Goal: Information Seeking & Learning: Check status

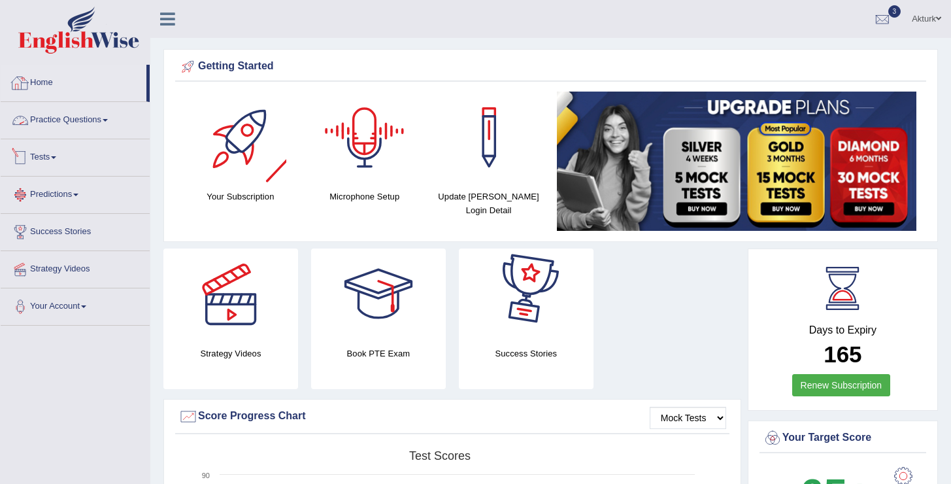
click at [44, 161] on link "Tests" at bounding box center [75, 155] width 149 height 33
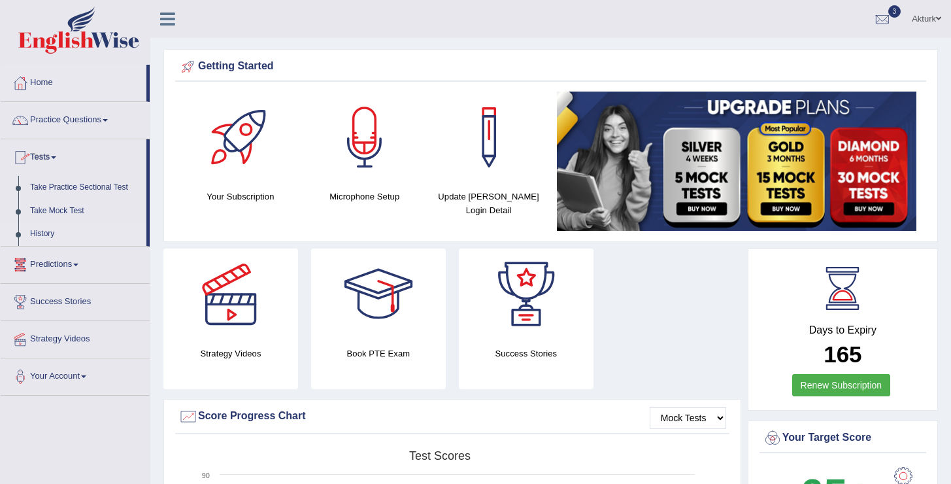
click at [50, 233] on link "History" at bounding box center [85, 234] width 122 height 24
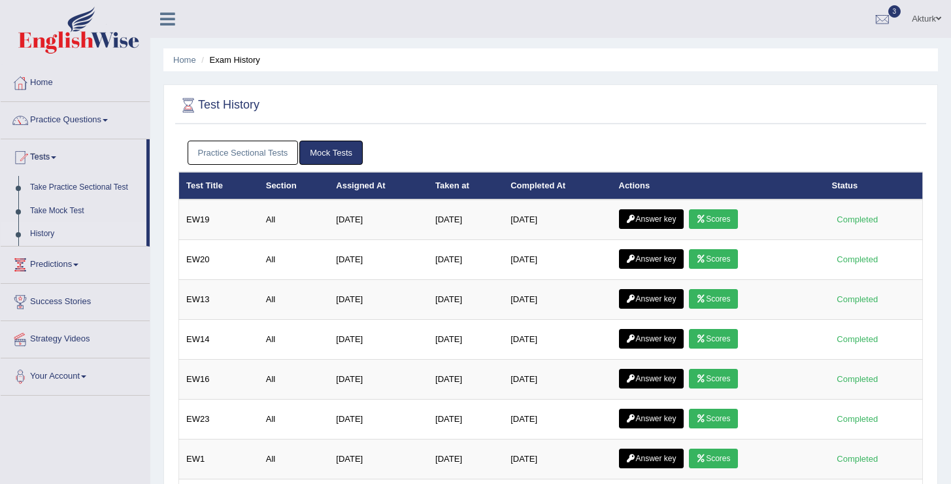
click at [221, 158] on link "Practice Sectional Tests" at bounding box center [243, 152] width 111 height 24
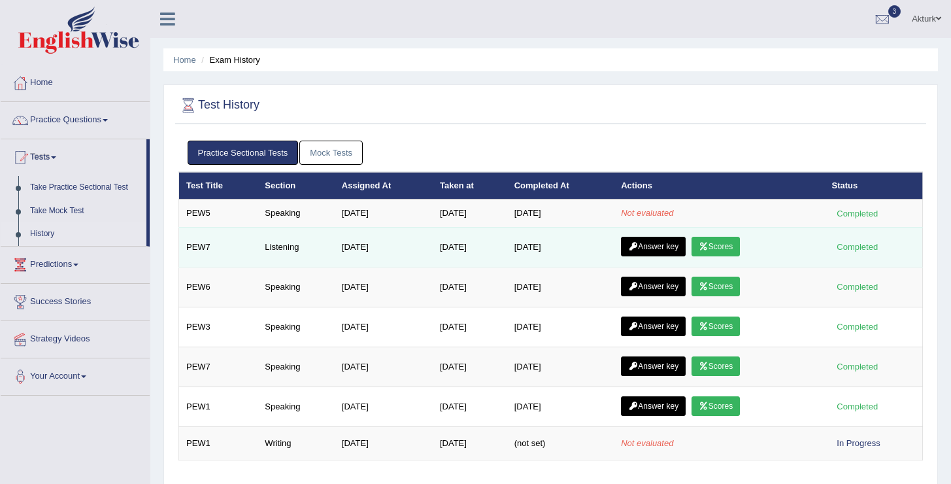
click at [701, 250] on link "Scores" at bounding box center [715, 247] width 48 height 20
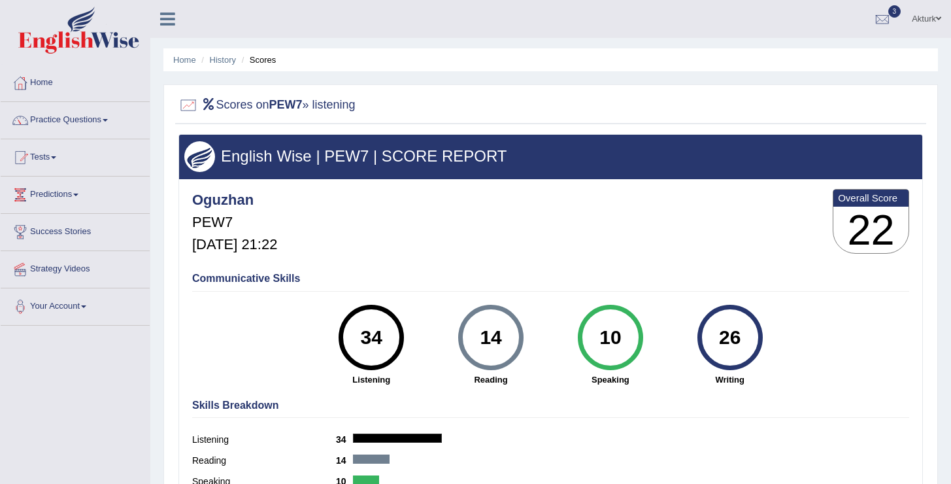
click at [654, 424] on div "Skills Breakdown Listening 34 Reading 14 Speaking 10 Writing 26" at bounding box center [550, 455] width 723 height 125
click at [229, 63] on link "History" at bounding box center [223, 60] width 26 height 10
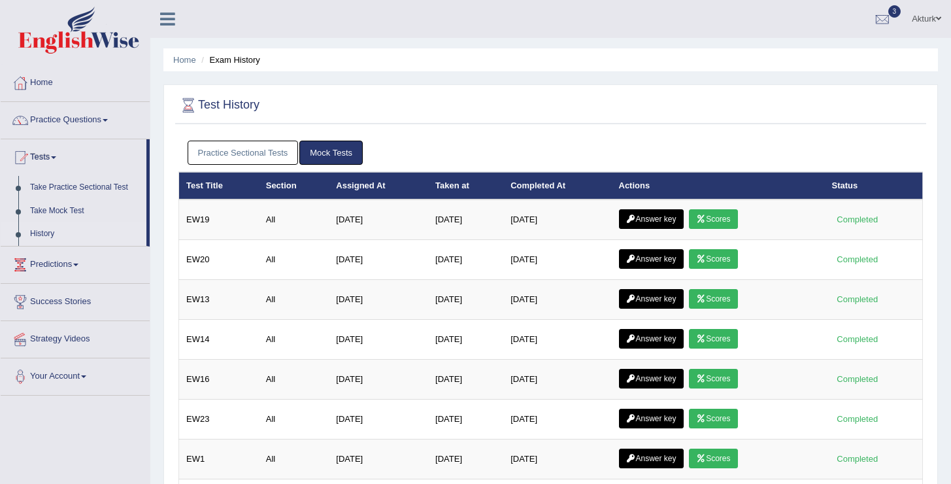
click at [263, 149] on link "Practice Sectional Tests" at bounding box center [243, 152] width 111 height 24
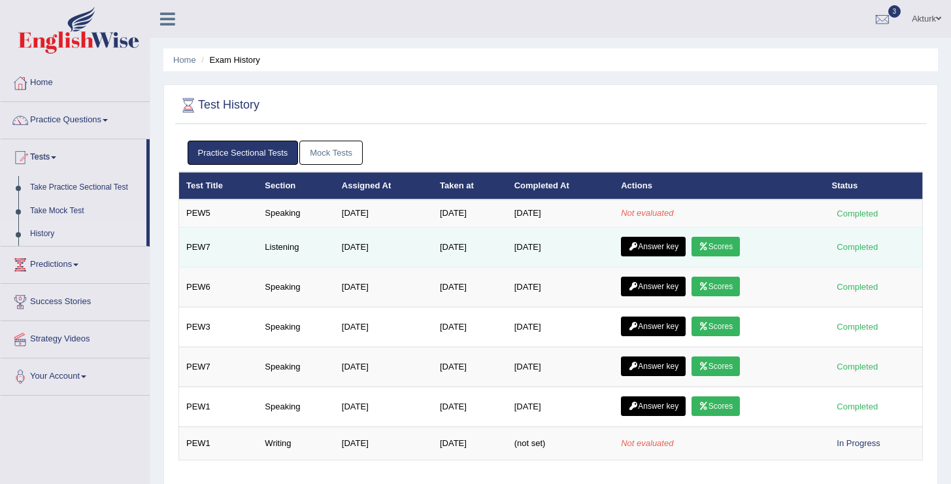
click at [655, 245] on link "Answer key" at bounding box center [653, 247] width 65 height 20
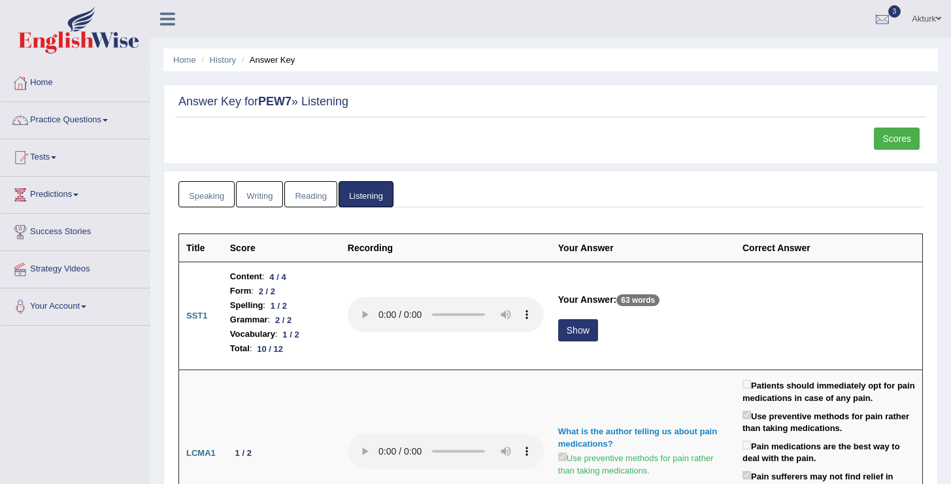
click at [212, 199] on link "Speaking" at bounding box center [206, 194] width 56 height 27
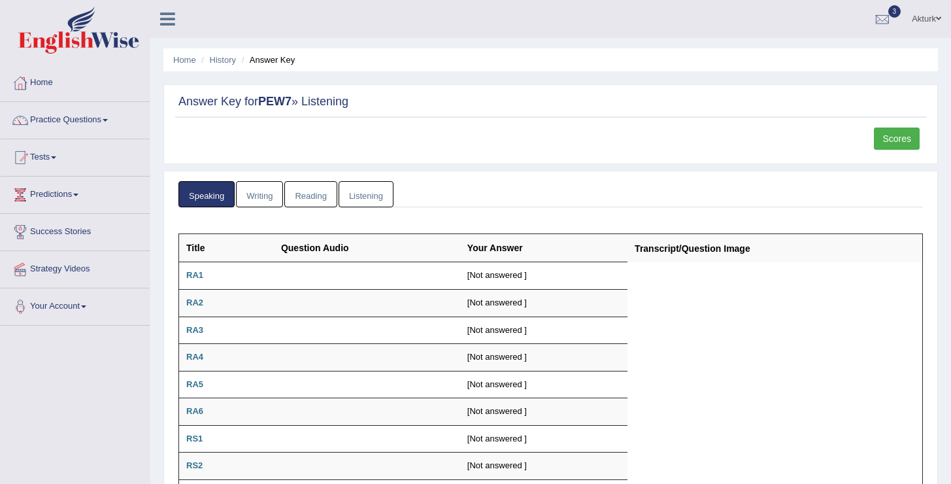
click at [268, 197] on link "Writing" at bounding box center [259, 194] width 47 height 27
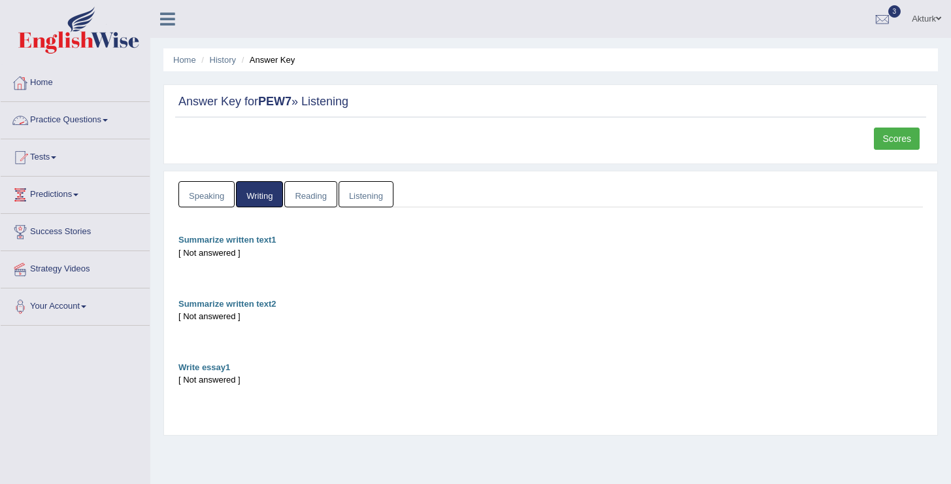
click at [44, 82] on link "Home" at bounding box center [75, 81] width 149 height 33
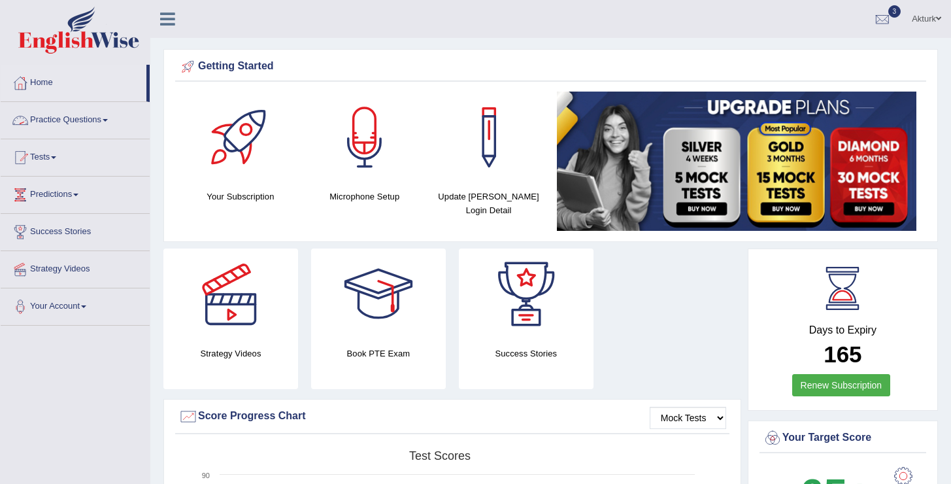
click at [60, 112] on link "Practice Questions" at bounding box center [75, 118] width 149 height 33
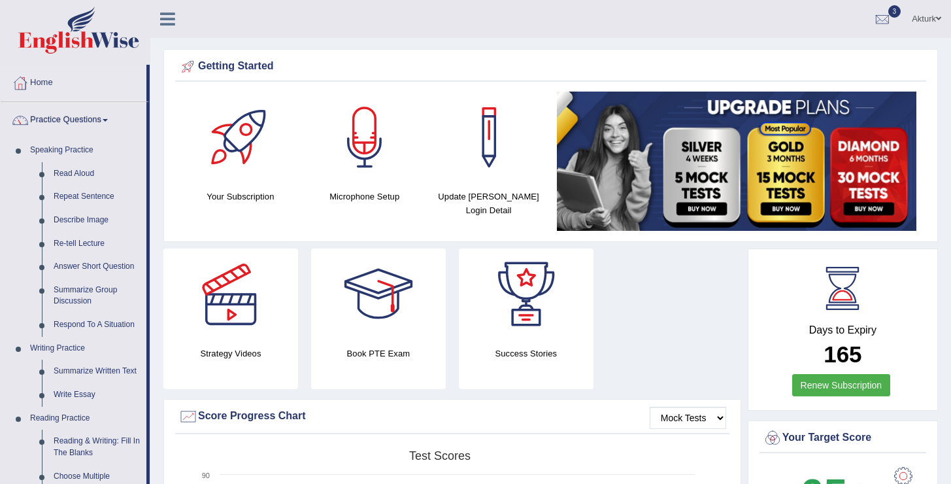
click at [77, 124] on link "Practice Questions" at bounding box center [74, 118] width 146 height 33
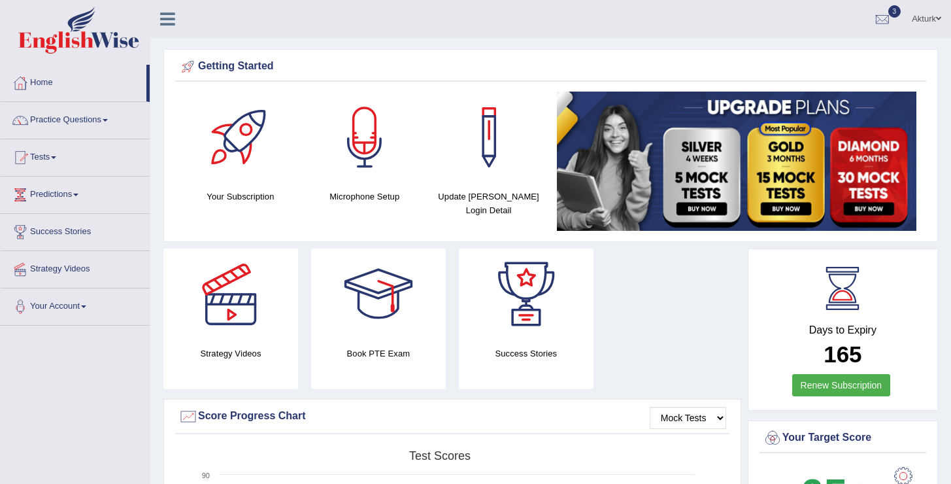
click at [51, 156] on link "Tests" at bounding box center [75, 155] width 149 height 33
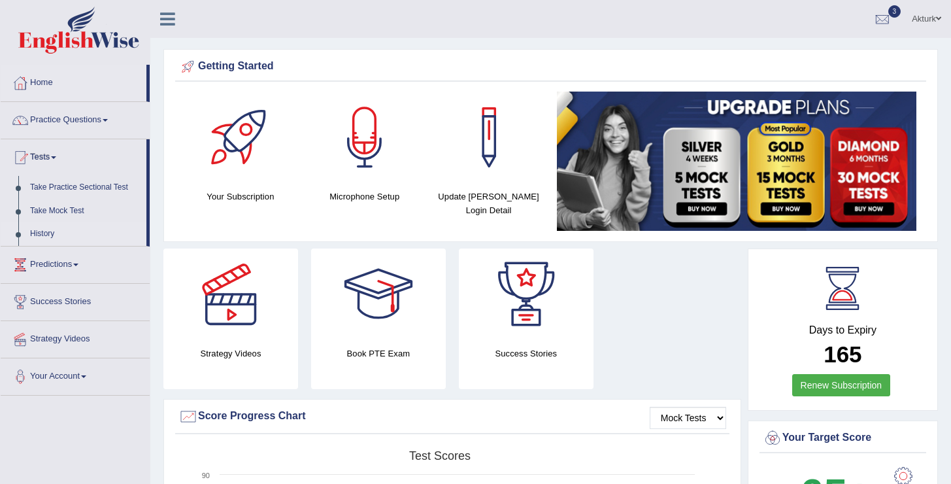
click at [41, 237] on link "History" at bounding box center [85, 234] width 122 height 24
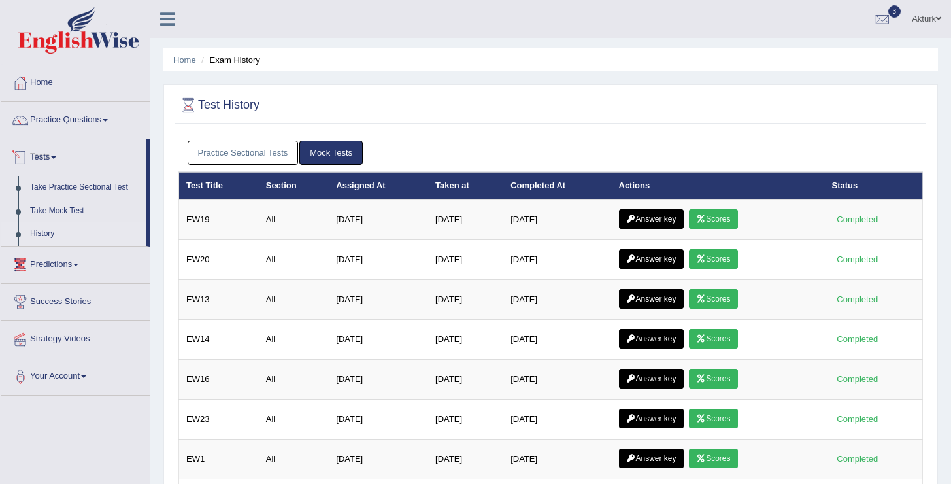
click at [261, 155] on link "Practice Sectional Tests" at bounding box center [243, 152] width 111 height 24
click at [285, 143] on link "Practice Sectional Tests" at bounding box center [243, 152] width 111 height 24
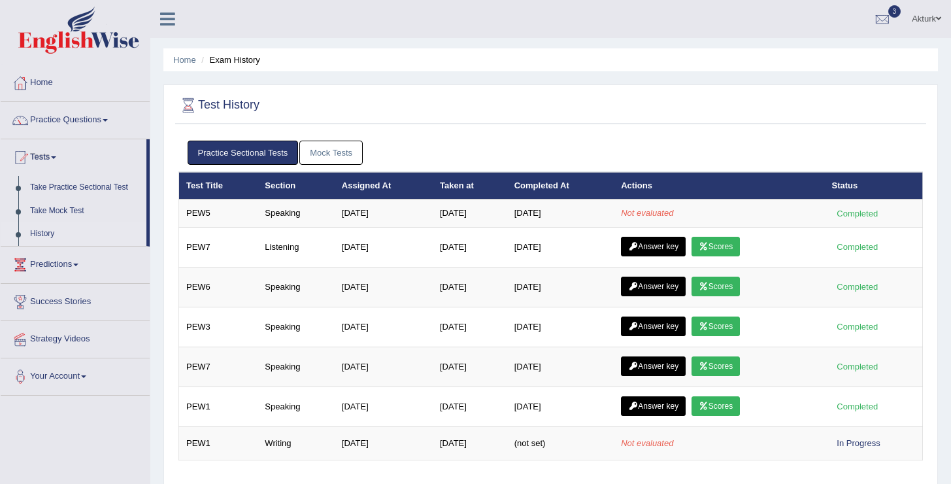
click at [323, 152] on link "Mock Tests" at bounding box center [330, 152] width 63 height 24
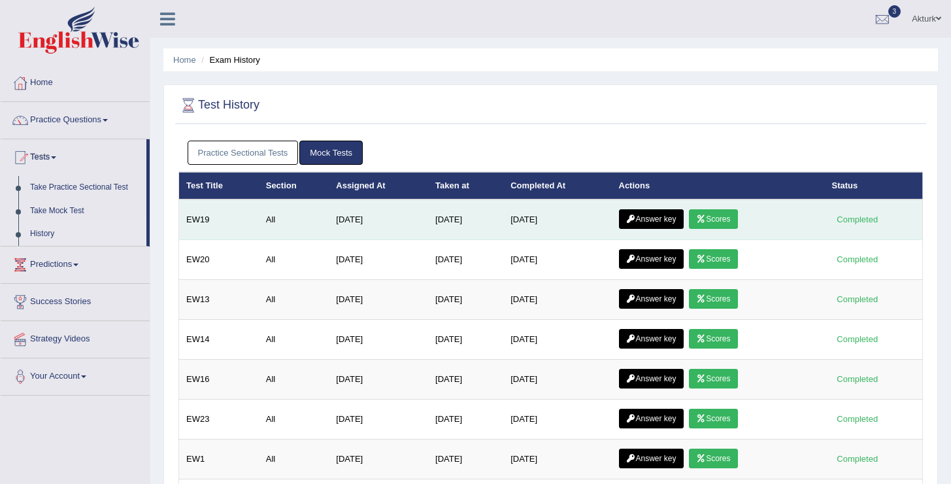
click at [737, 218] on link "Scores" at bounding box center [713, 219] width 48 height 20
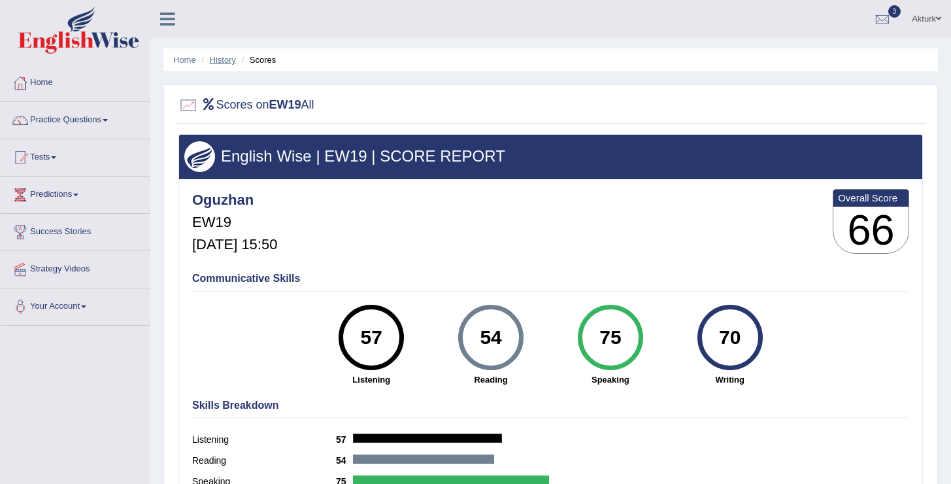
click at [227, 58] on link "History" at bounding box center [223, 60] width 26 height 10
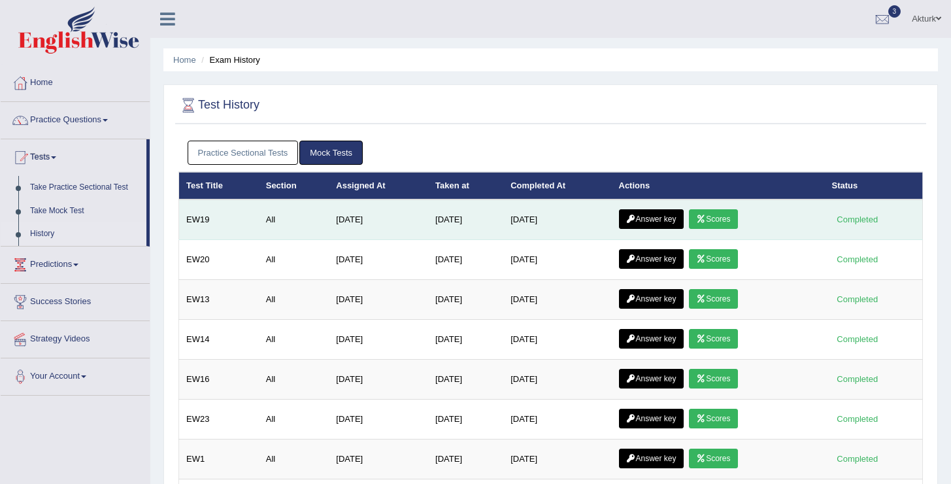
click at [660, 216] on link "Answer key" at bounding box center [651, 219] width 65 height 20
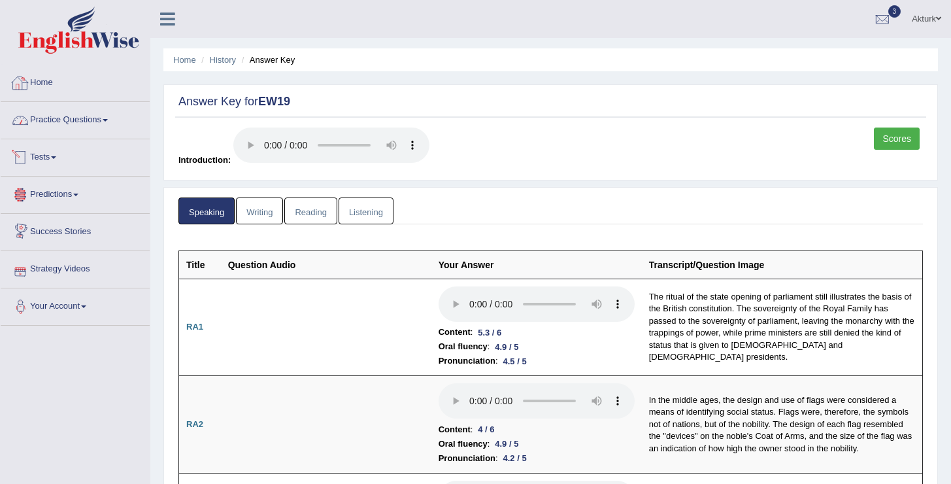
click at [92, 116] on link "Practice Questions" at bounding box center [75, 118] width 149 height 33
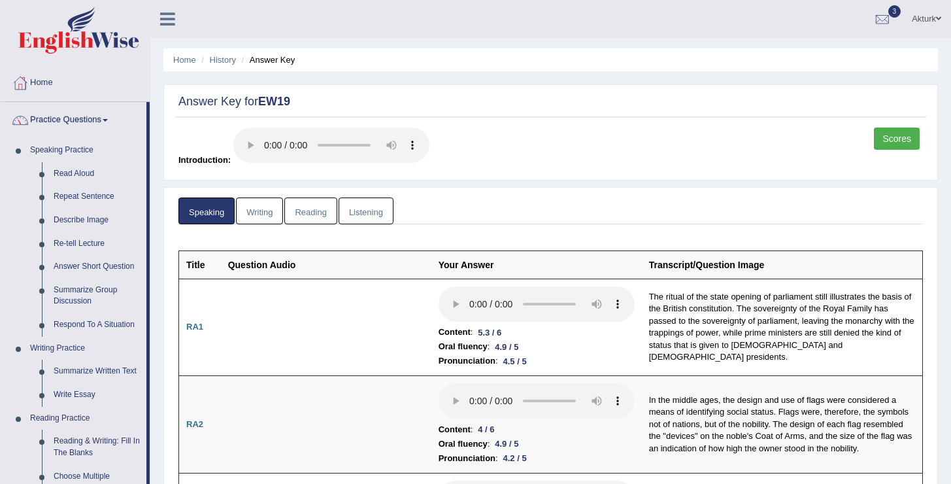
click at [92, 116] on link "Practice Questions" at bounding box center [74, 118] width 146 height 33
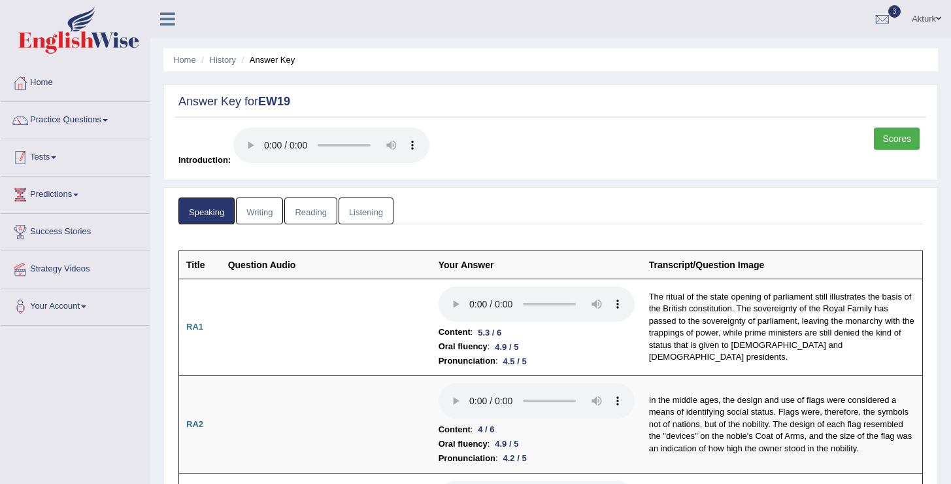
click at [59, 155] on link "Tests" at bounding box center [75, 155] width 149 height 33
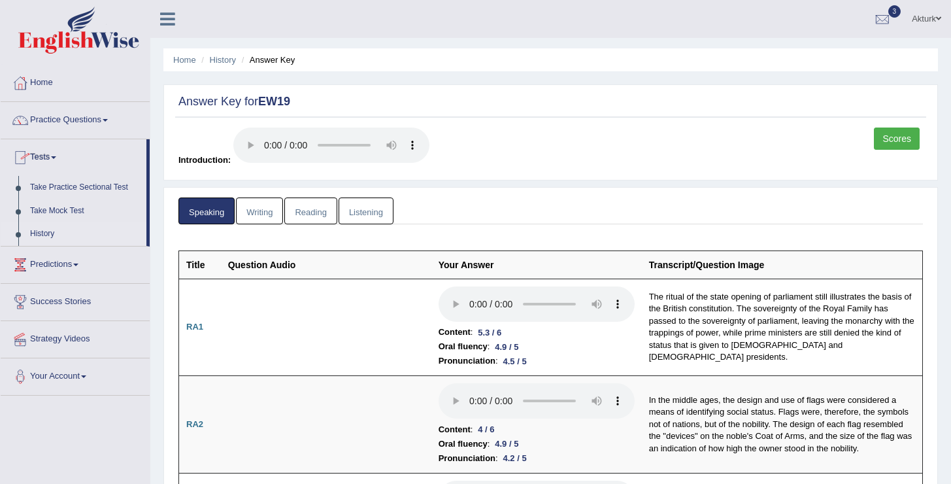
click at [46, 237] on link "History" at bounding box center [85, 234] width 122 height 24
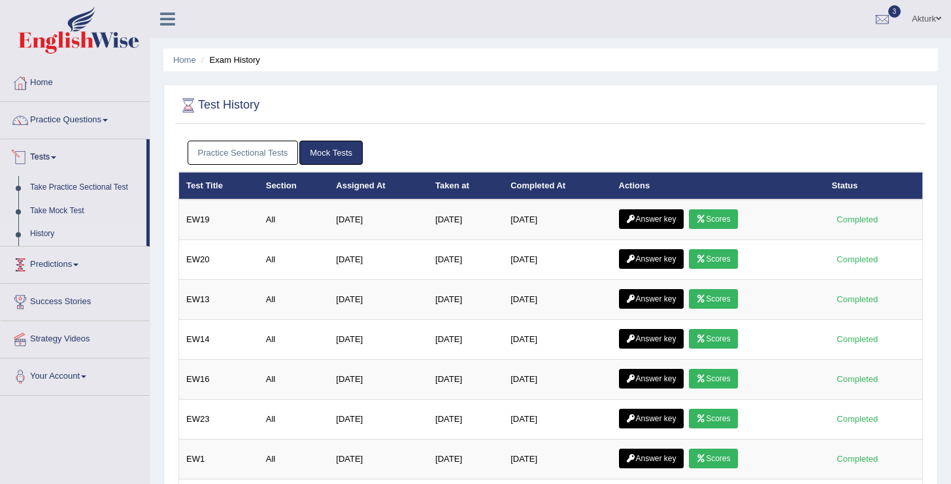
click at [225, 163] on link "Practice Sectional Tests" at bounding box center [243, 152] width 111 height 24
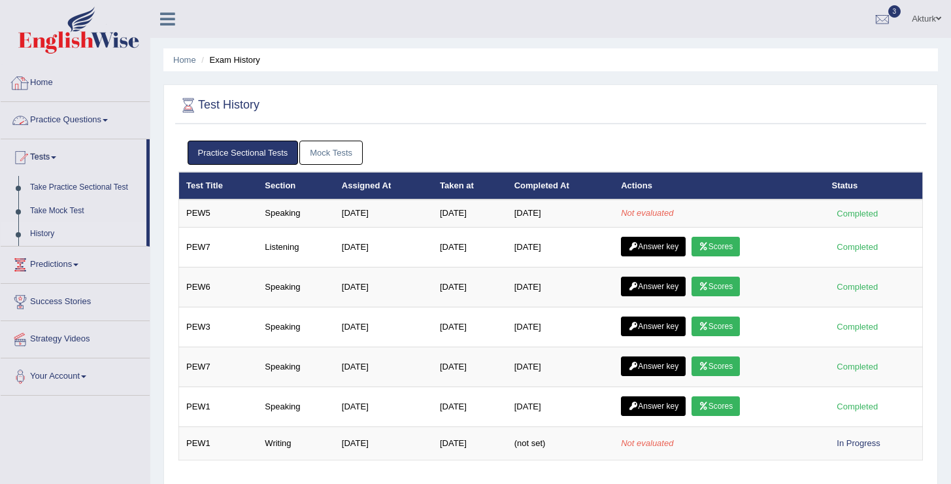
click at [65, 87] on link "Home" at bounding box center [75, 81] width 149 height 33
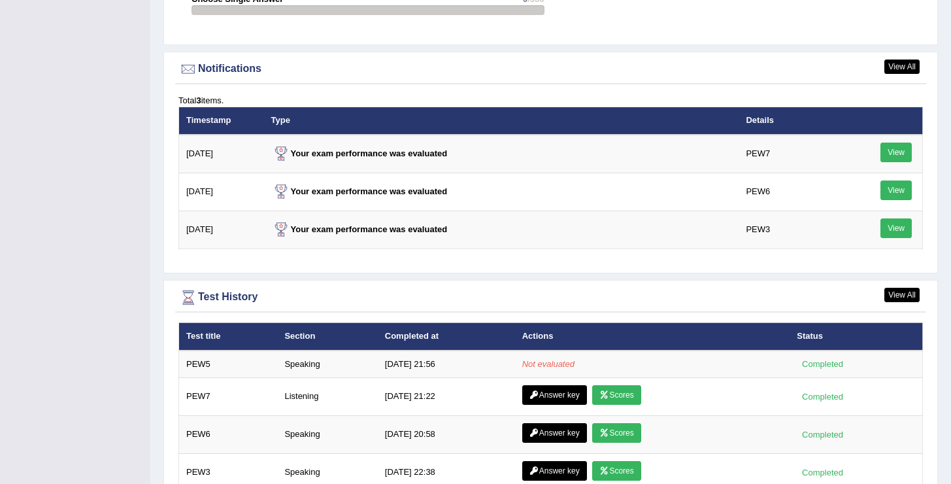
scroll to position [1551, 0]
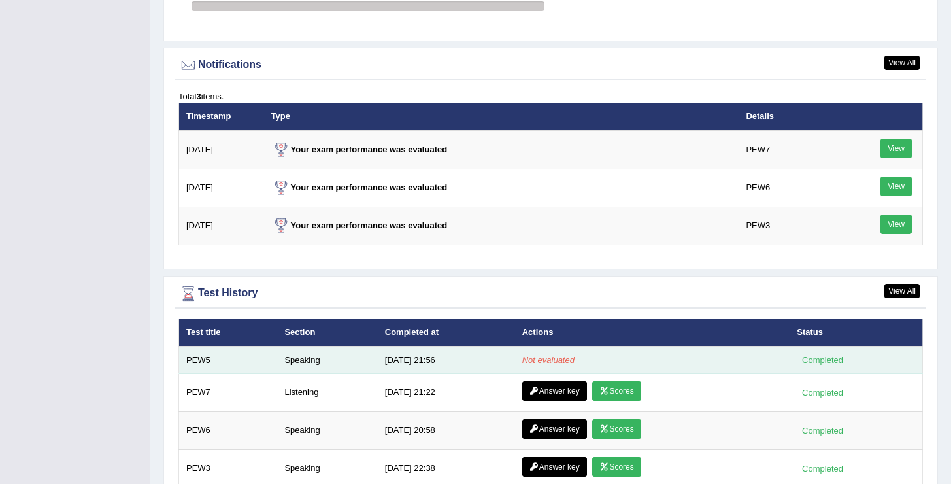
click at [472, 365] on td "[DATE] 21:56" at bounding box center [446, 359] width 137 height 27
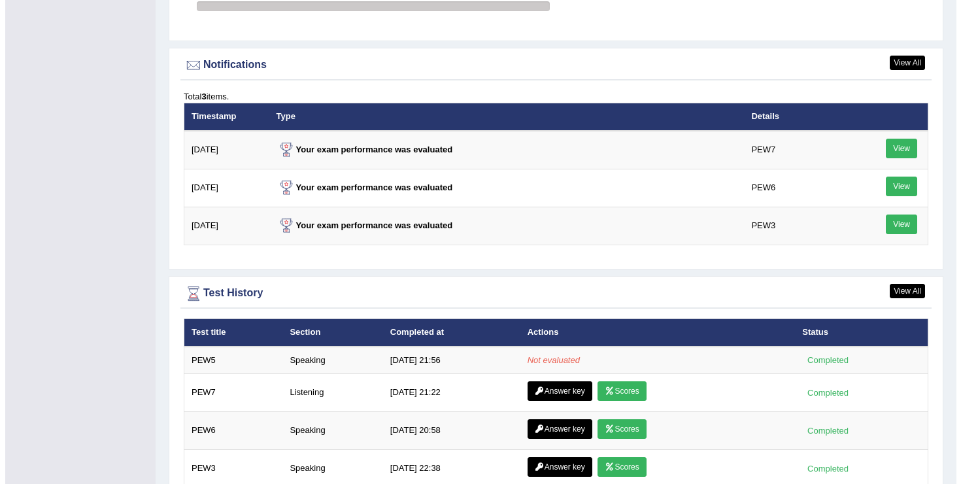
scroll to position [1551, 0]
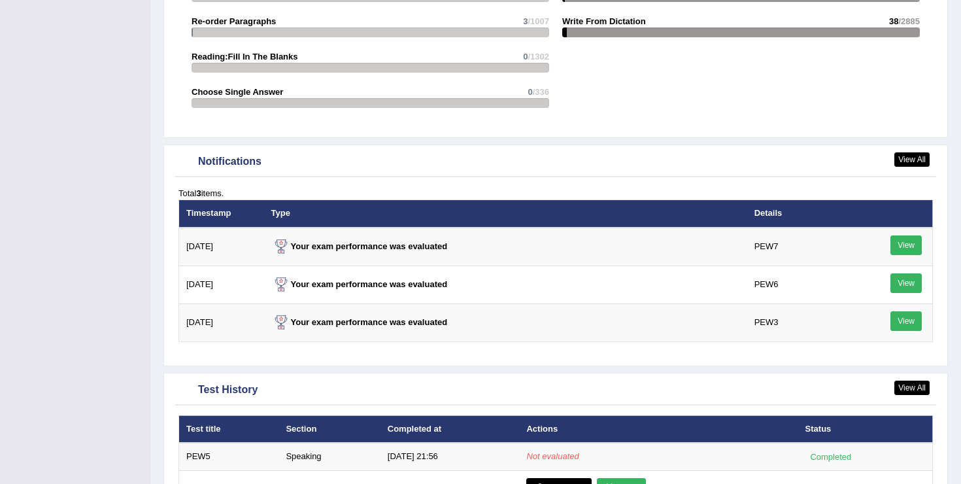
scroll to position [1551, 0]
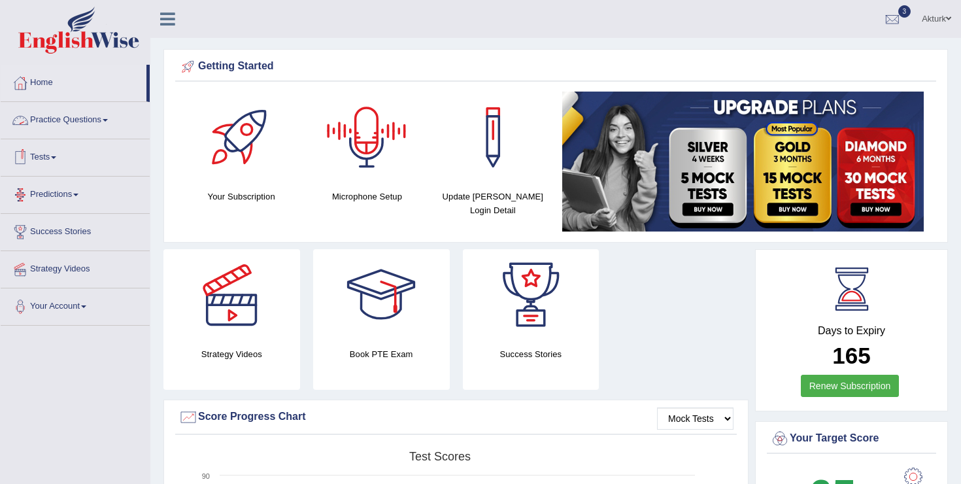
click at [41, 155] on link "Tests" at bounding box center [75, 155] width 149 height 33
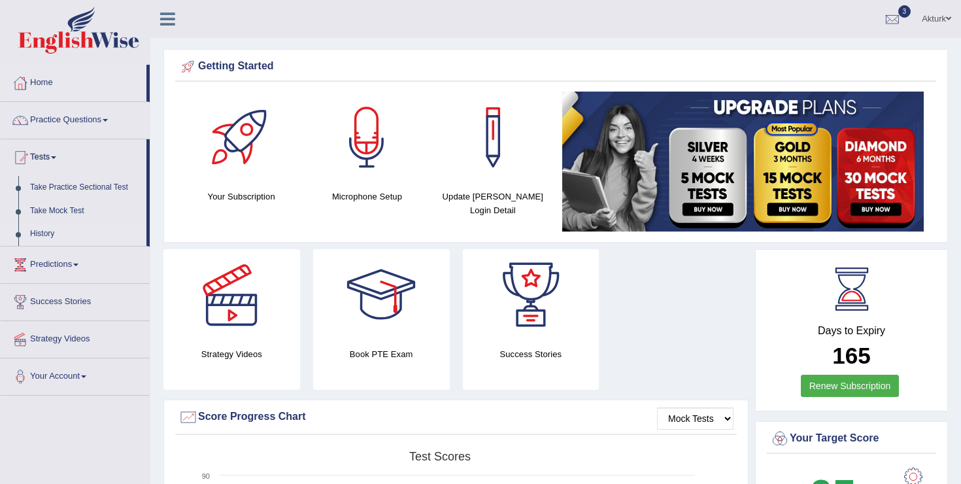
click at [48, 234] on link "History" at bounding box center [85, 234] width 122 height 24
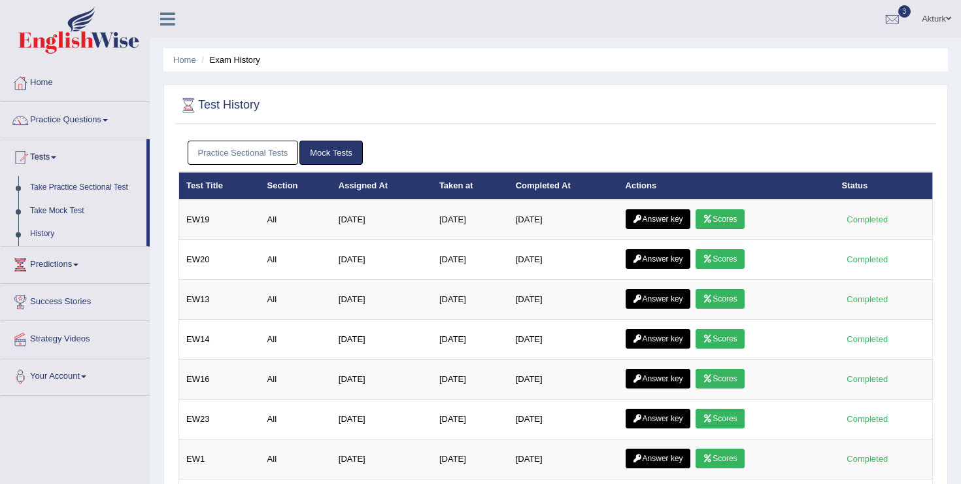
click at [275, 152] on link "Practice Sectional Tests" at bounding box center [243, 152] width 111 height 24
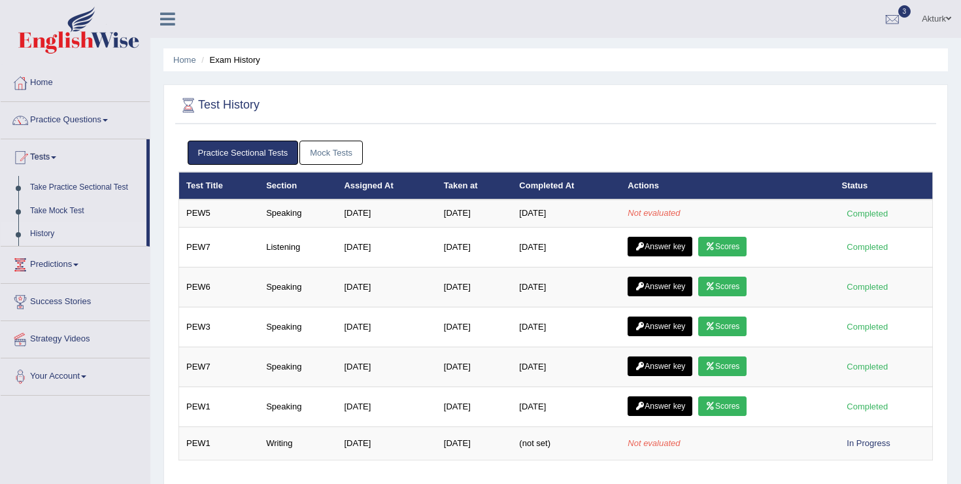
click at [331, 154] on link "Mock Tests" at bounding box center [330, 152] width 63 height 24
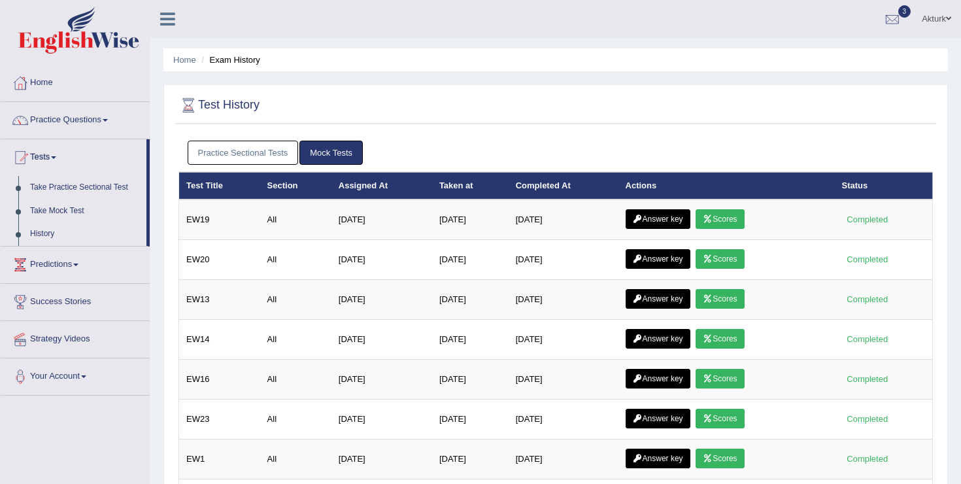
click at [257, 158] on link "Practice Sectional Tests" at bounding box center [243, 152] width 111 height 24
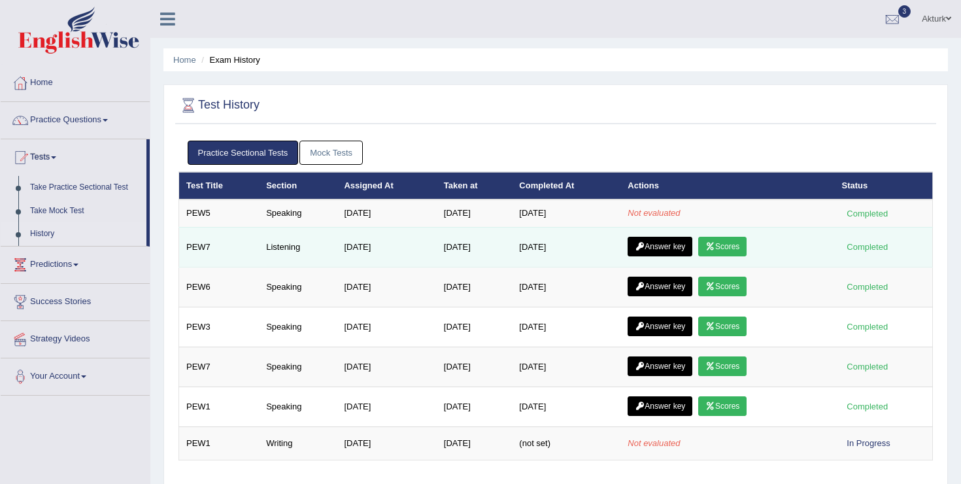
click at [725, 245] on link "Scores" at bounding box center [722, 247] width 48 height 20
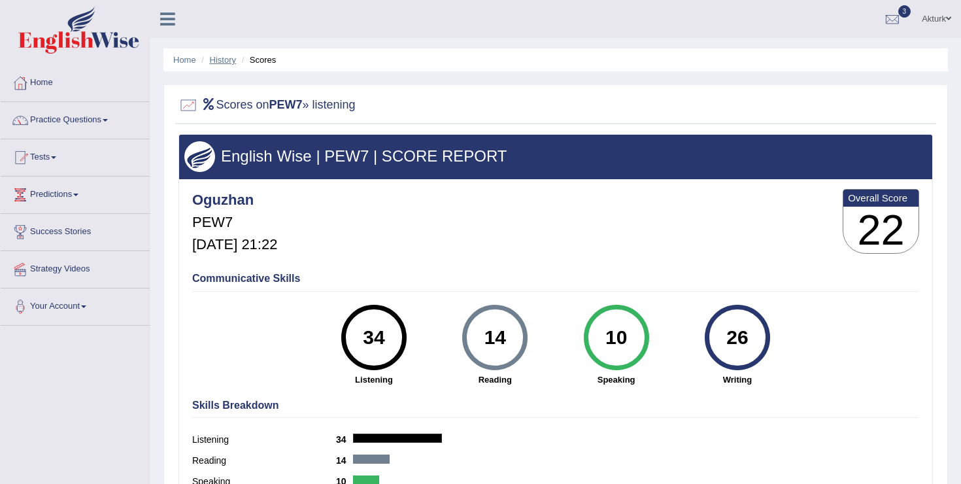
click at [227, 59] on link "History" at bounding box center [223, 60] width 26 height 10
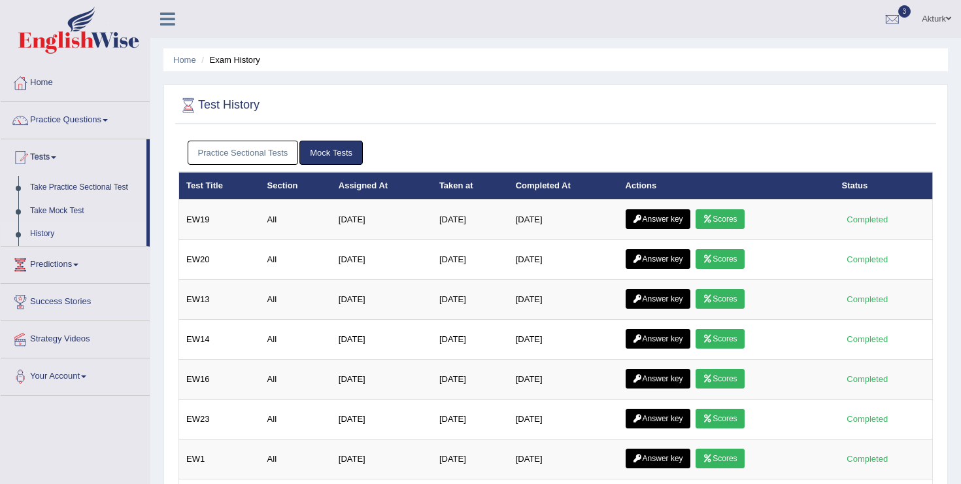
click at [276, 156] on link "Practice Sectional Tests" at bounding box center [243, 152] width 111 height 24
click at [240, 162] on link "Practice Sectional Tests" at bounding box center [243, 152] width 111 height 24
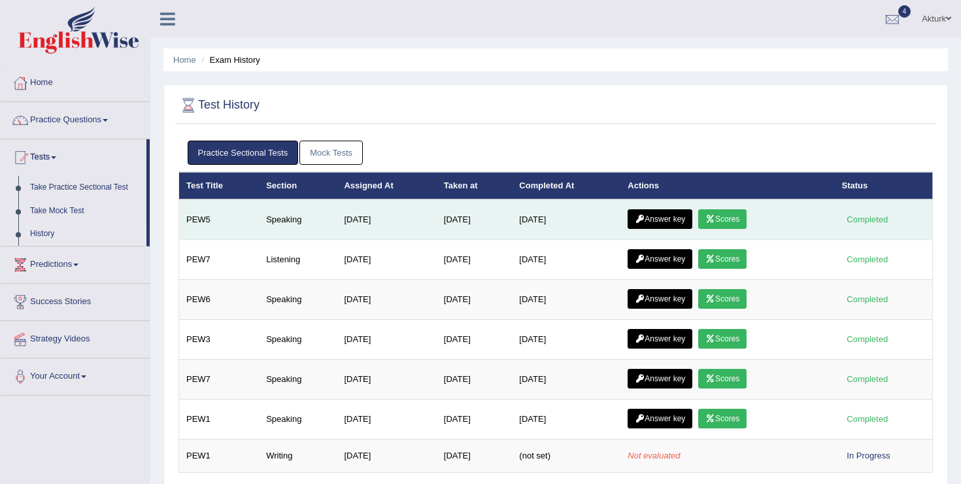
click at [731, 222] on link "Scores" at bounding box center [722, 219] width 48 height 20
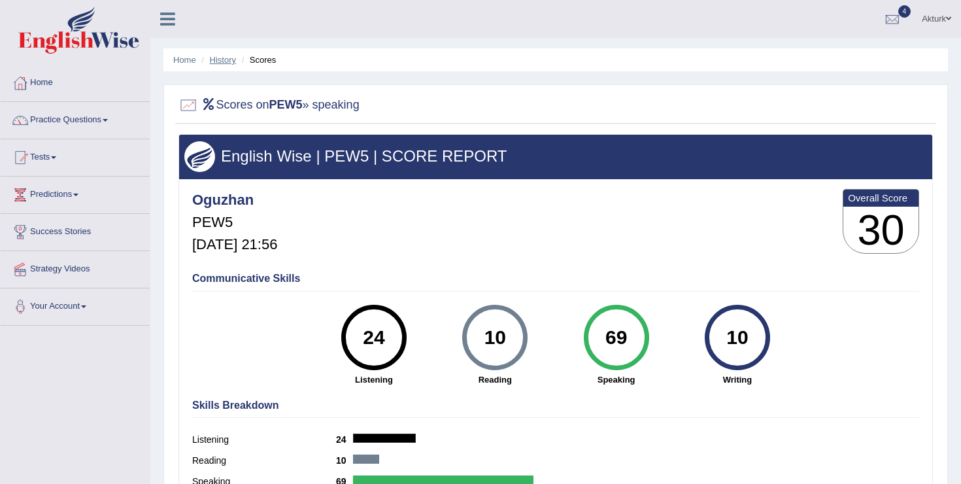
click at [224, 59] on link "History" at bounding box center [223, 60] width 26 height 10
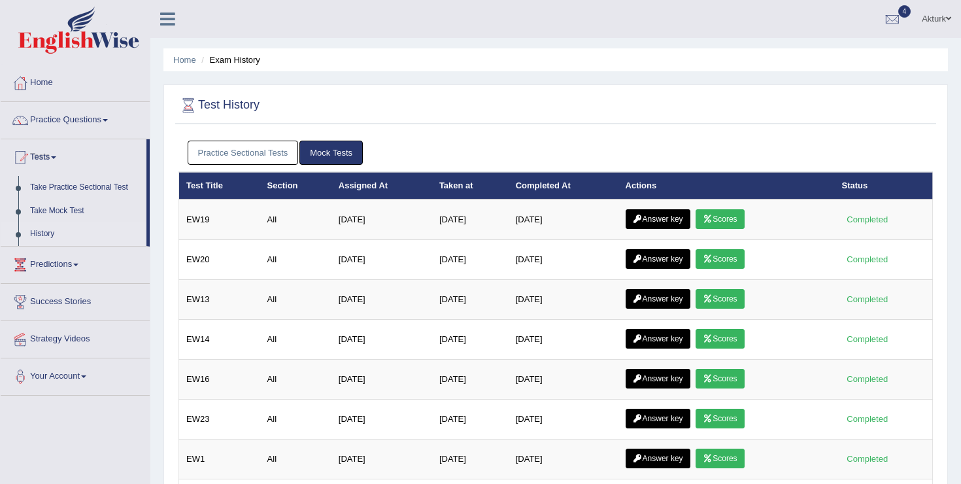
click at [270, 155] on link "Practice Sectional Tests" at bounding box center [243, 152] width 111 height 24
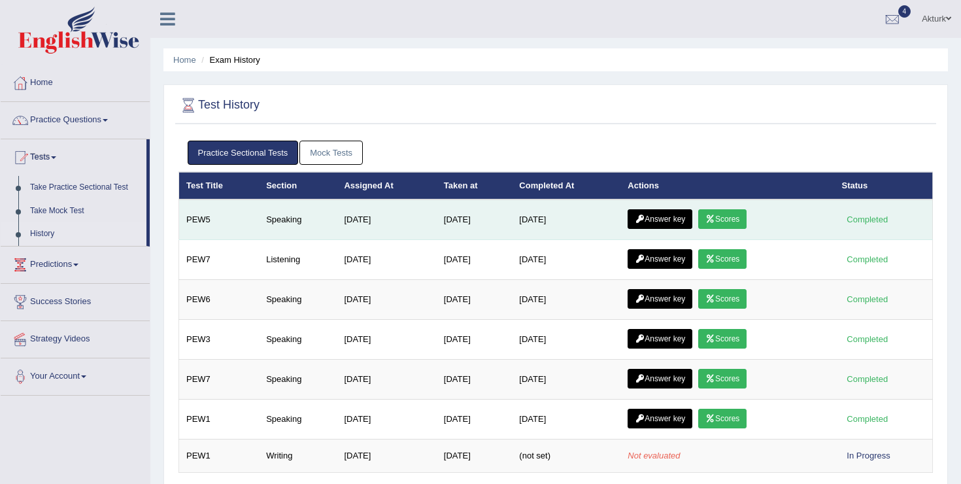
click at [656, 221] on link "Answer key" at bounding box center [659, 219] width 65 height 20
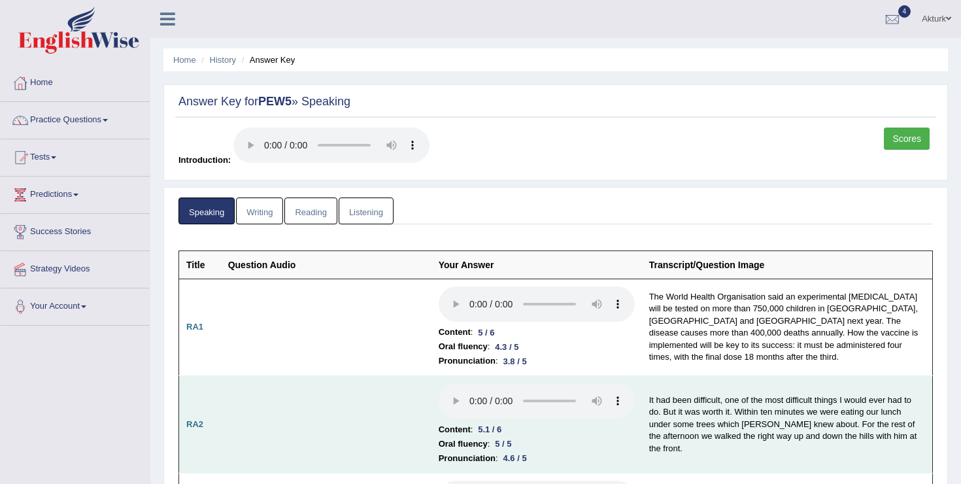
drag, startPoint x: 910, startPoint y: 144, endPoint x: 268, endPoint y: 442, distance: 707.5
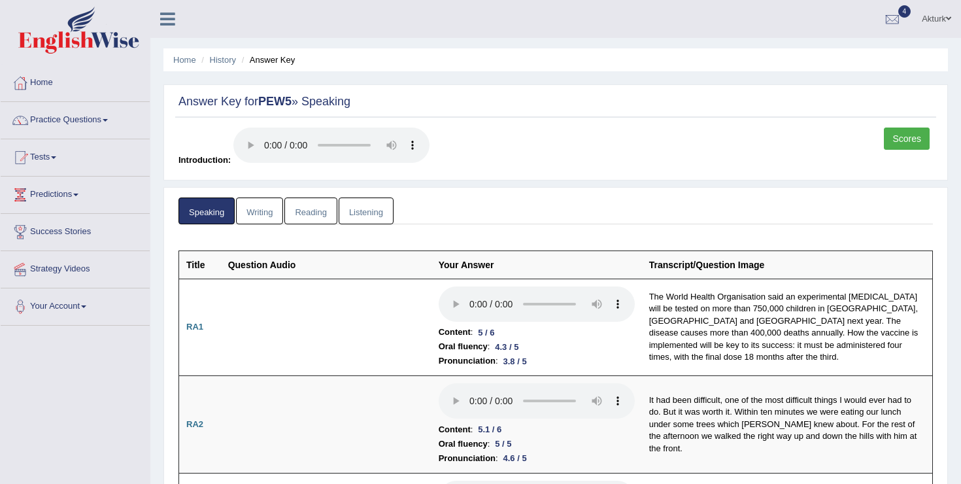
click at [900, 140] on link "Scores" at bounding box center [906, 138] width 46 height 22
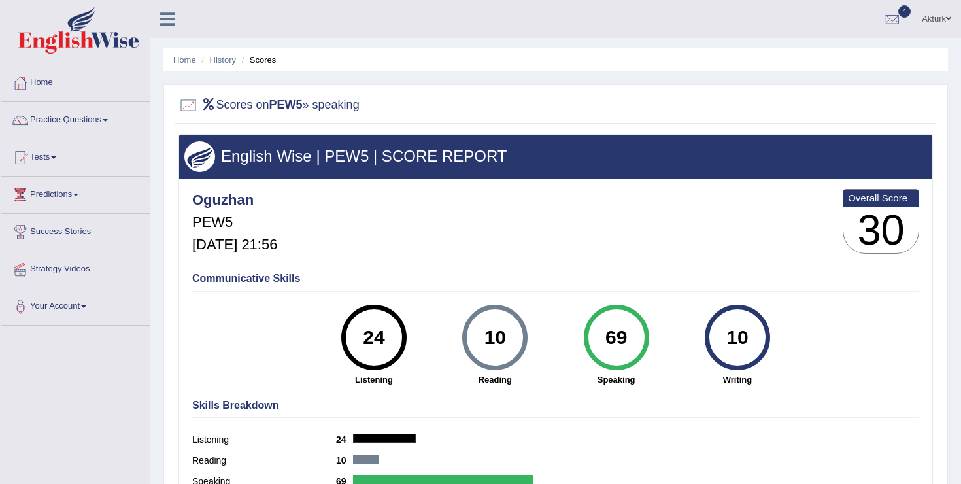
drag, startPoint x: 802, startPoint y: 361, endPoint x: 787, endPoint y: 356, distance: 16.5
click at [787, 356] on div "Communicative Skills 24 Listening 10 Reading 69 Speaking 10 Writing" at bounding box center [555, 328] width 733 height 124
click at [787, 356] on div "10 Writing" at bounding box center [736, 345] width 121 height 81
drag, startPoint x: 333, startPoint y: 325, endPoint x: 745, endPoint y: 338, distance: 412.6
click at [745, 305] on div "24 Listening 10 Reading 69 Speaking 10 Writing" at bounding box center [555, 305] width 727 height 0
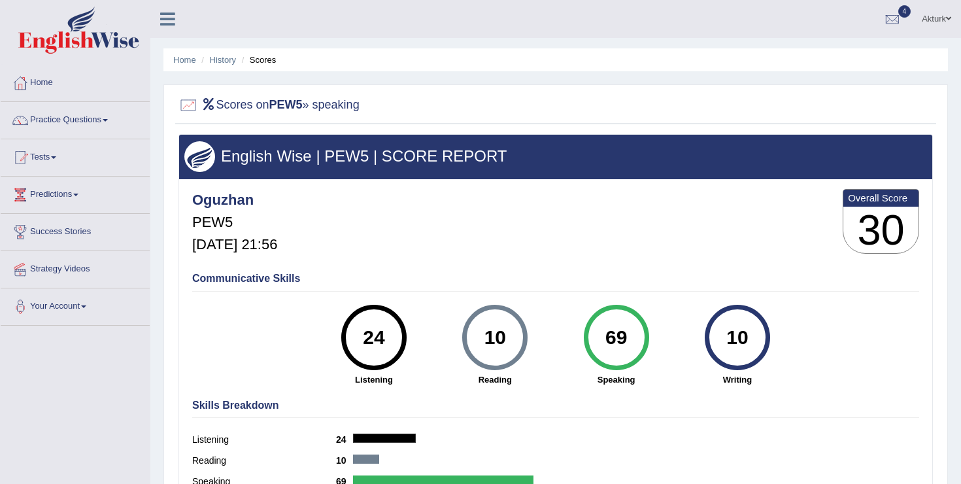
click at [752, 372] on div "10 Writing" at bounding box center [736, 345] width 121 height 81
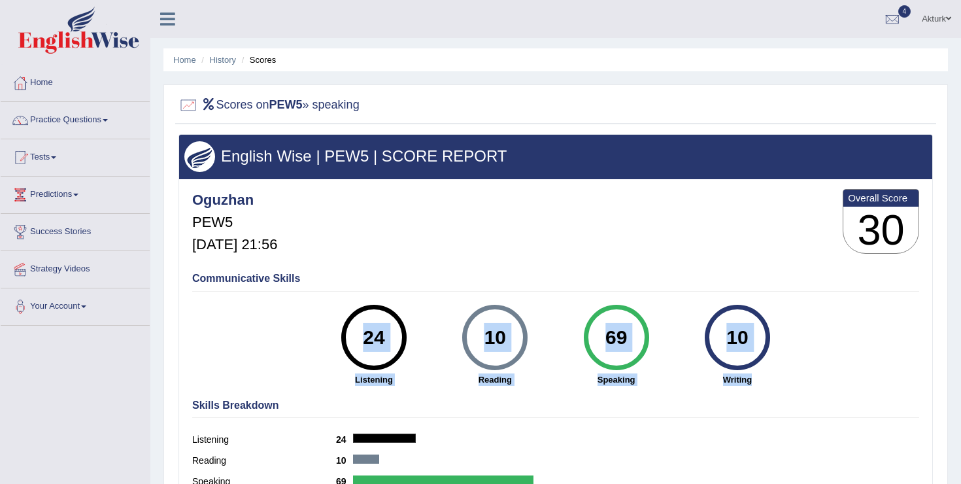
drag, startPoint x: 755, startPoint y: 382, endPoint x: 295, endPoint y: 326, distance: 463.4
click at [295, 326] on div "Communicative Skills 24 Listening 10 Reading 69 Speaking 10 Writing" at bounding box center [555, 328] width 733 height 124
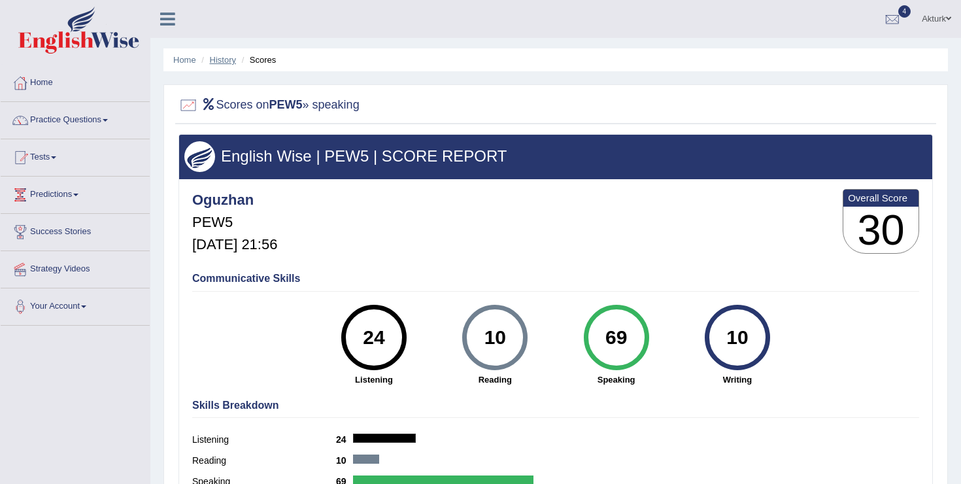
click at [227, 58] on link "History" at bounding box center [223, 60] width 26 height 10
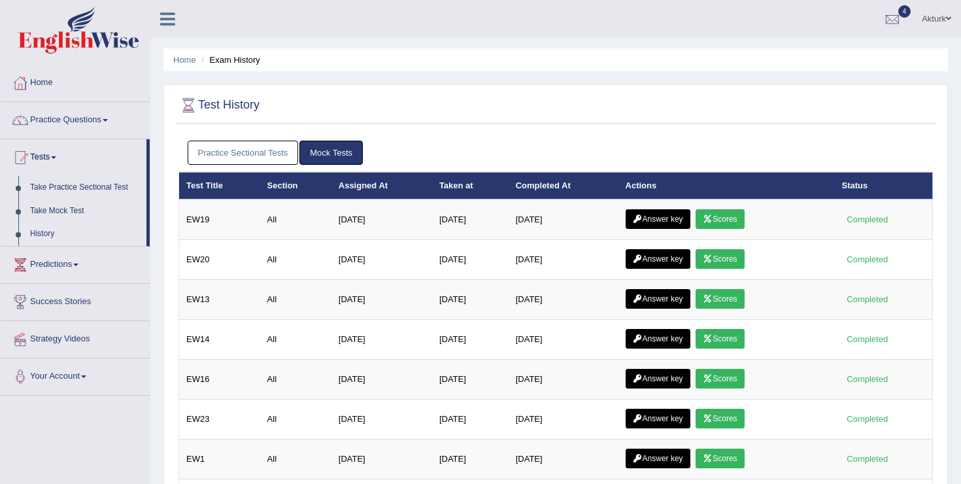
click at [265, 151] on link "Practice Sectional Tests" at bounding box center [243, 152] width 111 height 24
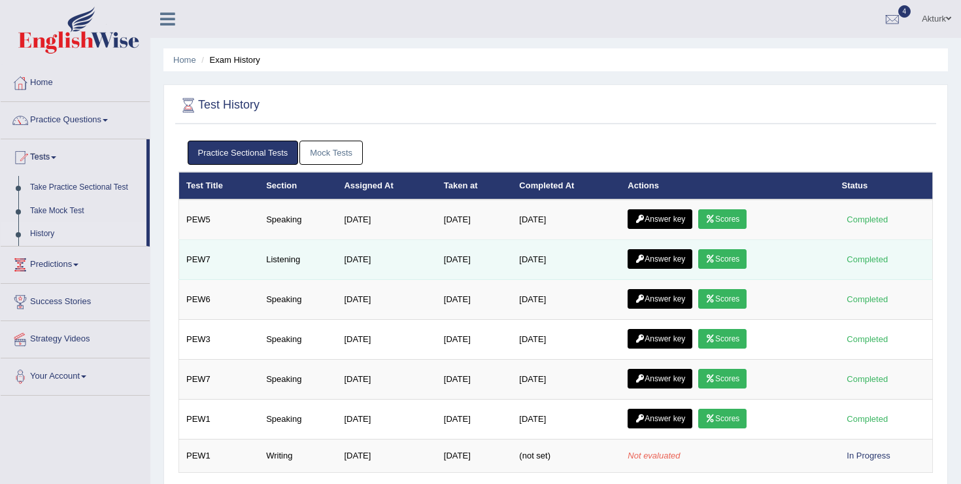
click at [732, 259] on link "Scores" at bounding box center [722, 259] width 48 height 20
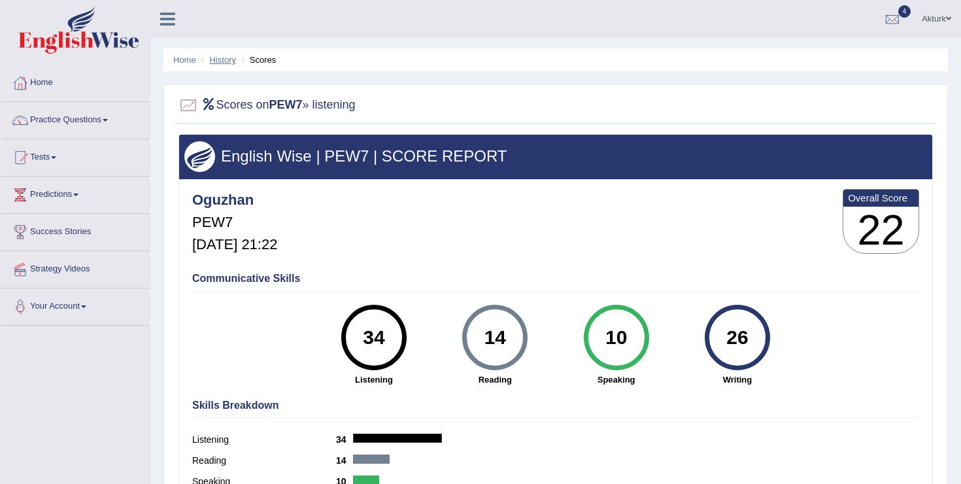
click at [223, 60] on link "History" at bounding box center [223, 60] width 26 height 10
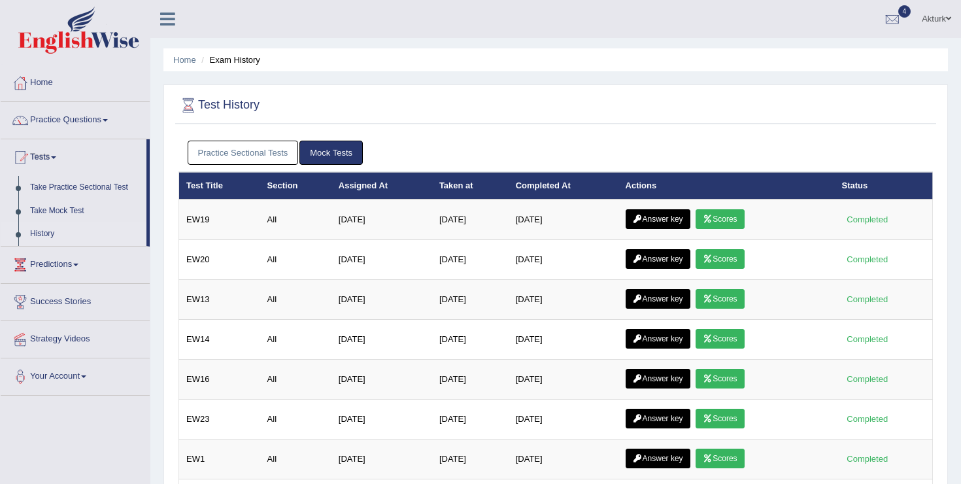
click at [259, 157] on link "Practice Sectional Tests" at bounding box center [243, 152] width 111 height 24
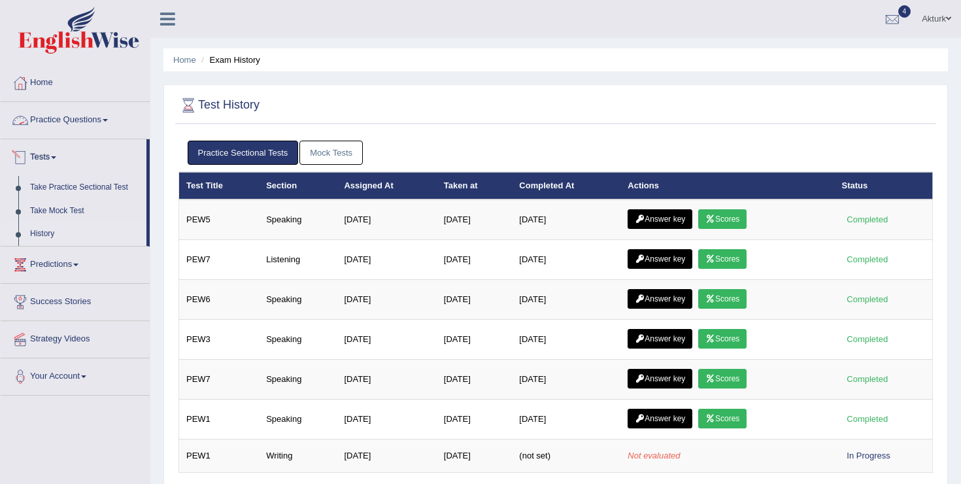
click at [67, 122] on link "Practice Questions" at bounding box center [75, 118] width 149 height 33
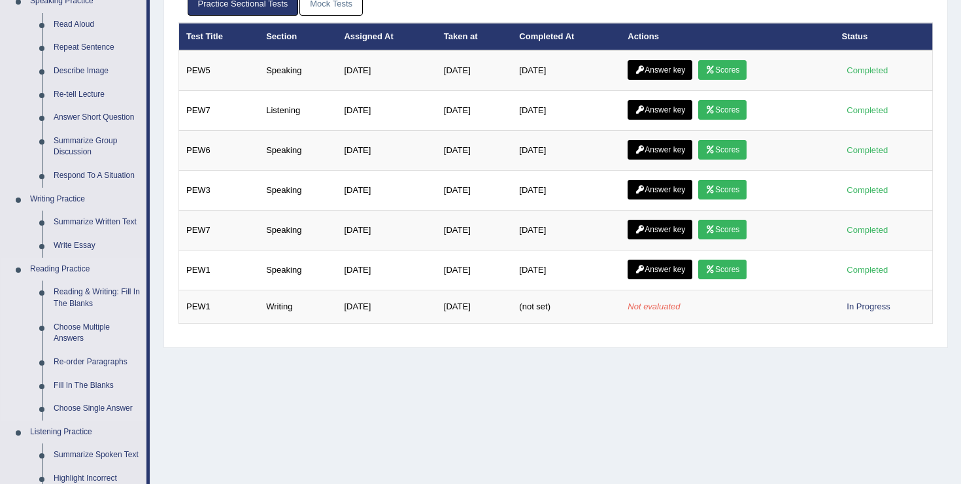
scroll to position [154, 0]
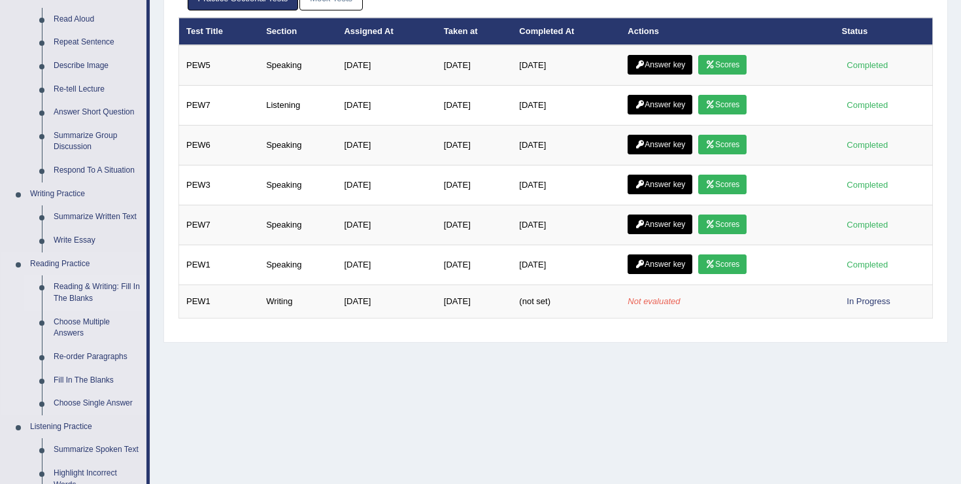
click at [91, 276] on link "Reading & Writing: Fill In The Blanks" at bounding box center [97, 292] width 99 height 35
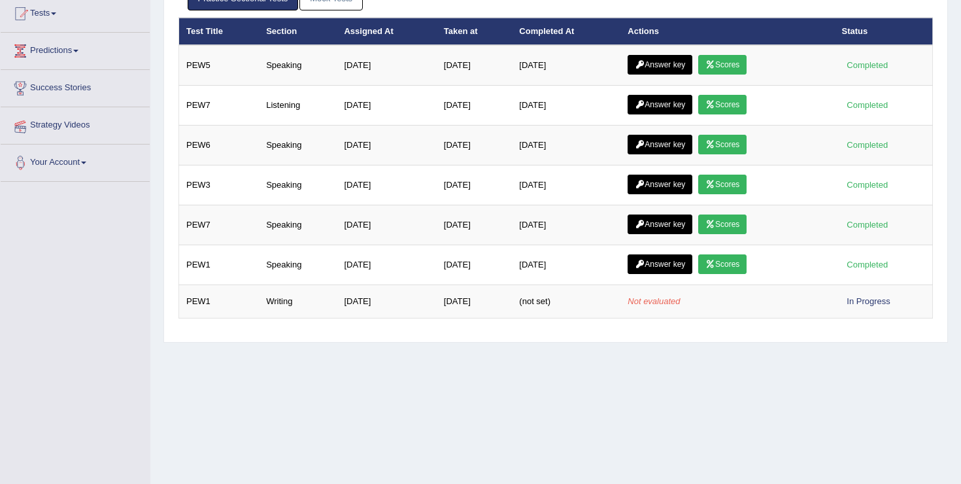
scroll to position [197, 0]
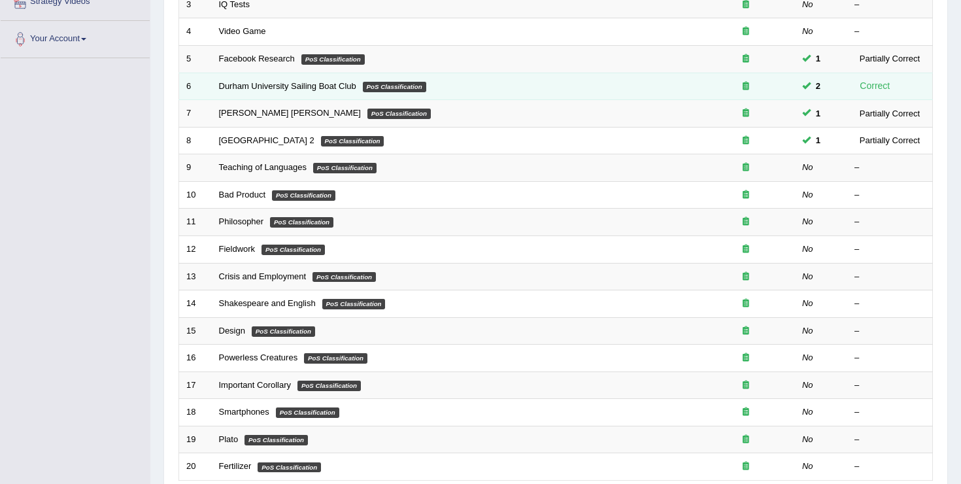
scroll to position [382, 0]
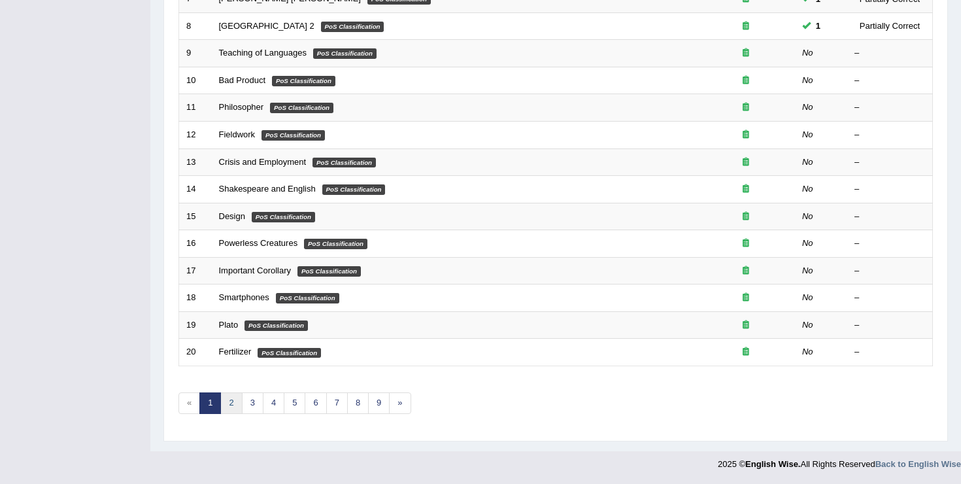
click at [233, 409] on link "2" at bounding box center [231, 403] width 22 height 22
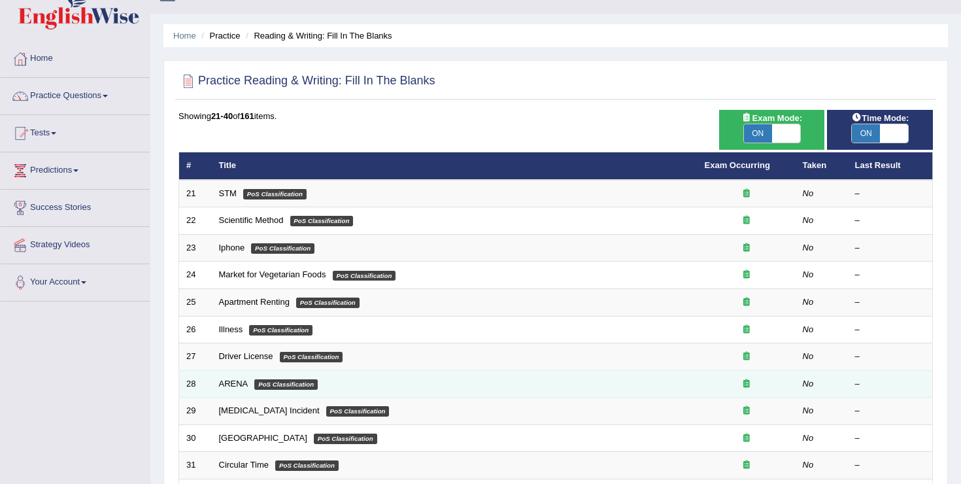
scroll to position [29, 0]
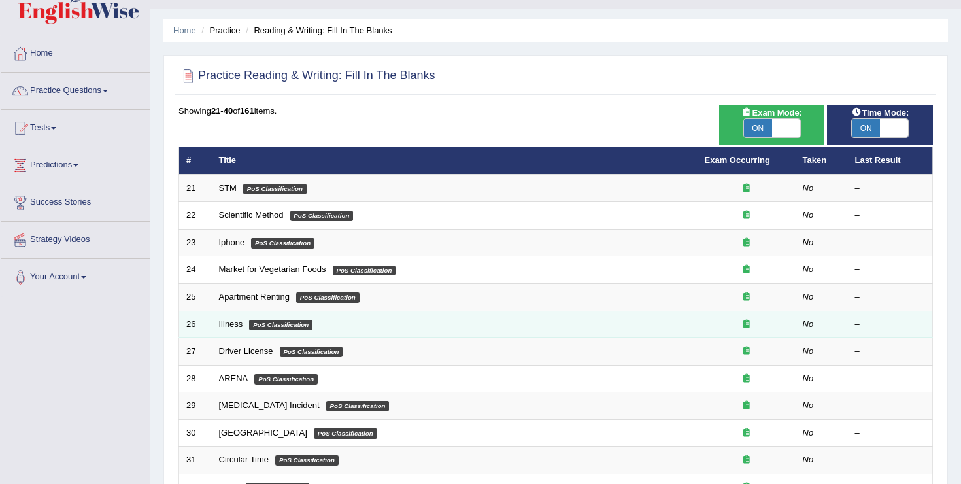
click at [222, 325] on link "Illness" at bounding box center [231, 324] width 24 height 10
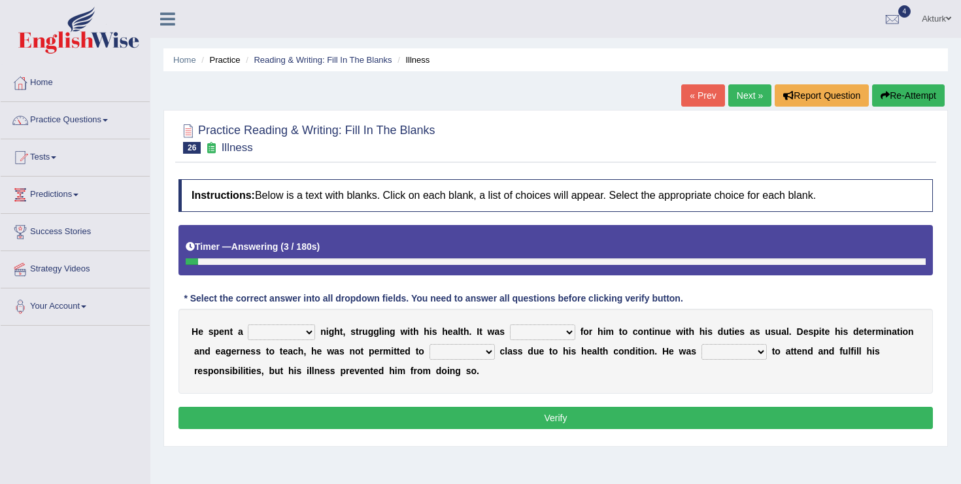
click at [305, 336] on select "cheerful restful meaningful painful" at bounding box center [281, 332] width 67 height 16
select select "painful"
click at [248, 324] on select "cheerful restful meaningful painful" at bounding box center [281, 332] width 67 height 16
click at [564, 334] on select "enjoyable simple difficult natural" at bounding box center [542, 332] width 65 height 16
select select "difficult"
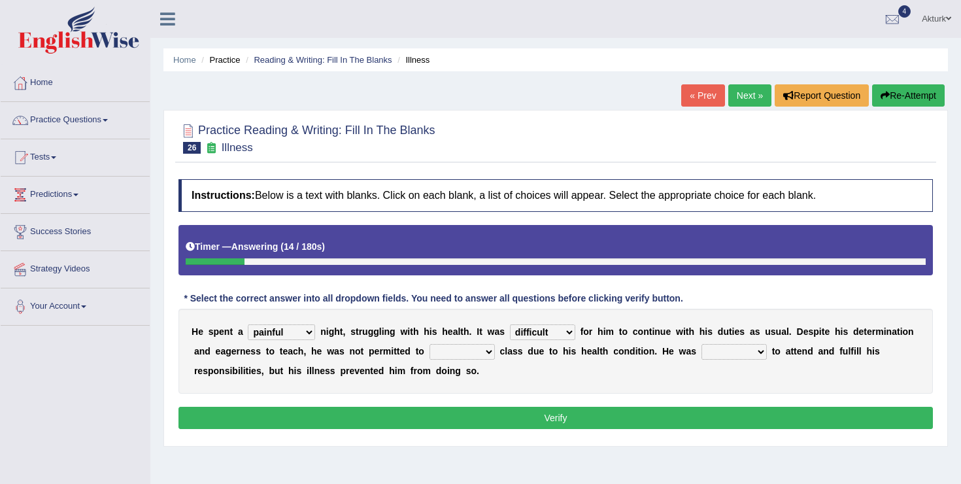
click at [510, 324] on select "enjoyable simple difficult natural" at bounding box center [542, 332] width 65 height 16
click at [478, 353] on select "teach leave cancel attend" at bounding box center [461, 352] width 65 height 16
select select "cancel"
click at [431, 344] on select "teach leave cancel attend" at bounding box center [461, 352] width 65 height 16
click at [724, 355] on select "anxious forced lazy happy" at bounding box center [733, 352] width 65 height 16
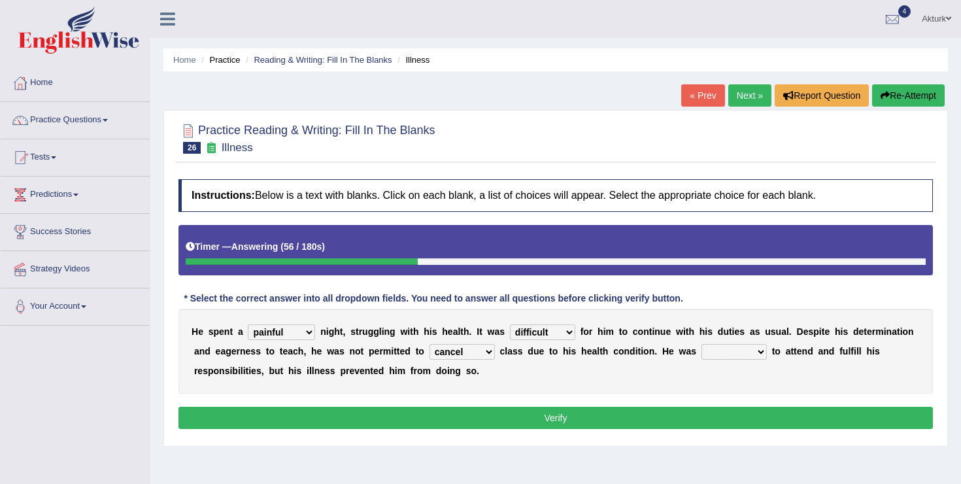
select select "happy"
click at [702, 344] on select "anxious forced lazy happy" at bounding box center [733, 352] width 65 height 16
click at [633, 412] on button "Verify" at bounding box center [555, 417] width 754 height 22
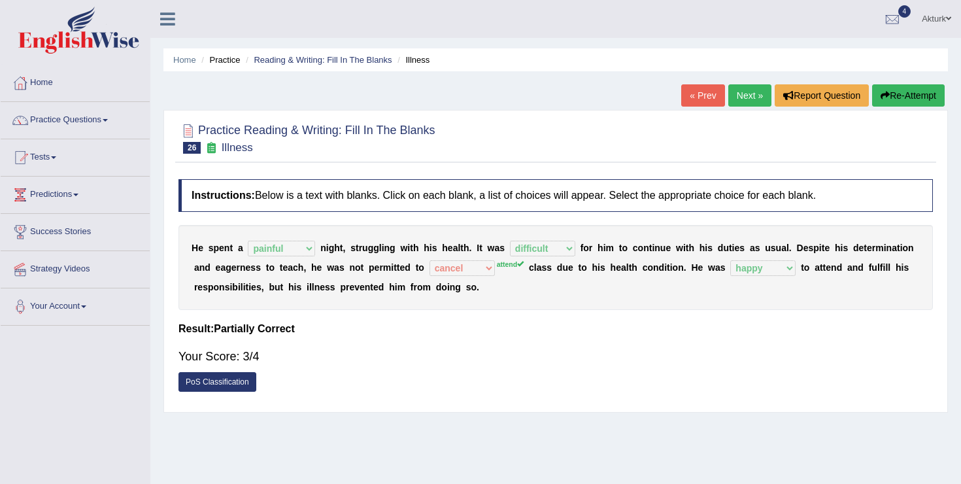
click at [744, 97] on link "Next »" at bounding box center [749, 95] width 43 height 22
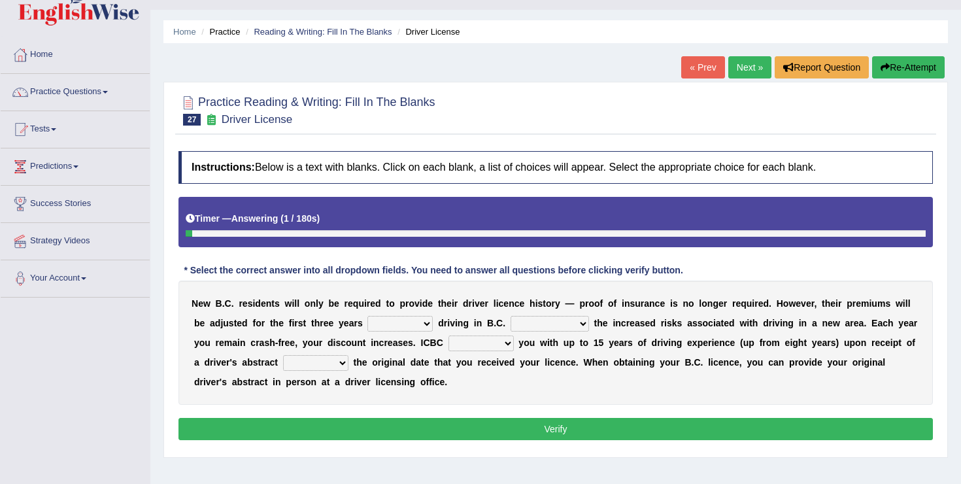
scroll to position [29, 0]
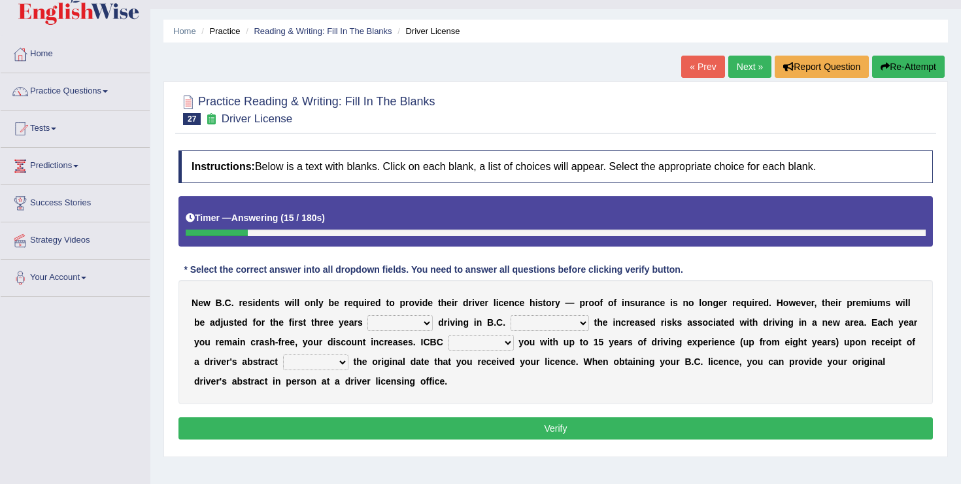
click at [413, 322] on select "within among against of" at bounding box center [399, 323] width 65 height 16
select select "of"
click at [368, 315] on select "within among against of" at bounding box center [399, 323] width 65 height 16
click at [567, 322] on select "depending on as for due to thanks to" at bounding box center [549, 323] width 78 height 16
select select "depending on"
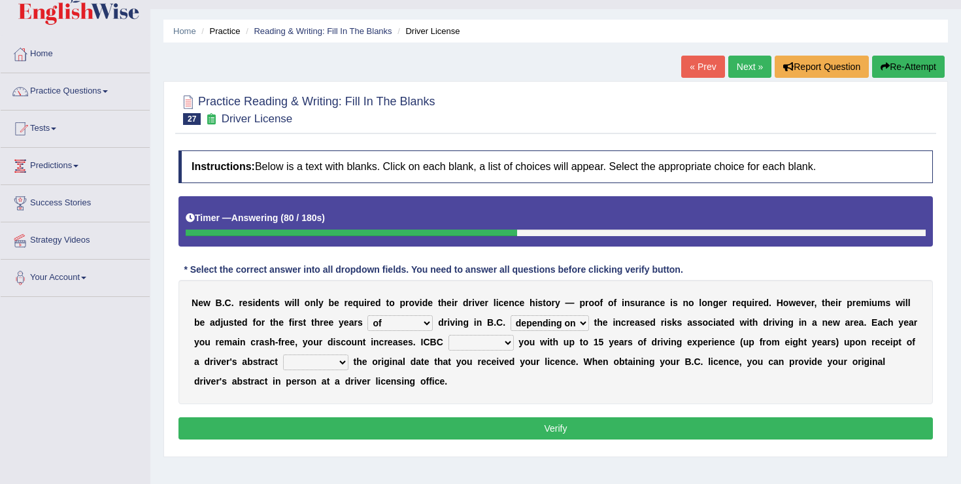
click at [510, 315] on select "depending on as for due to thanks to" at bounding box center [549, 323] width 78 height 16
click at [490, 346] on select "credited crediting credit will credit" at bounding box center [480, 343] width 65 height 16
select select "will credit"
click at [448, 335] on select "credited crediting credit will credit" at bounding box center [480, 343] width 65 height 16
click at [317, 361] on select "showing show shows shown" at bounding box center [315, 362] width 65 height 16
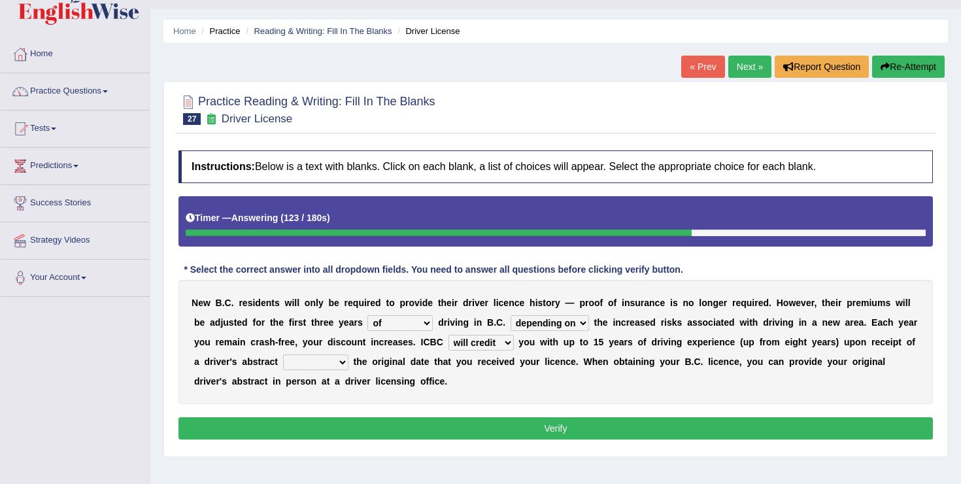
select select "shown"
click at [283, 354] on select "showing show shows shown" at bounding box center [315, 362] width 65 height 16
click at [570, 434] on button "Verify" at bounding box center [555, 428] width 754 height 22
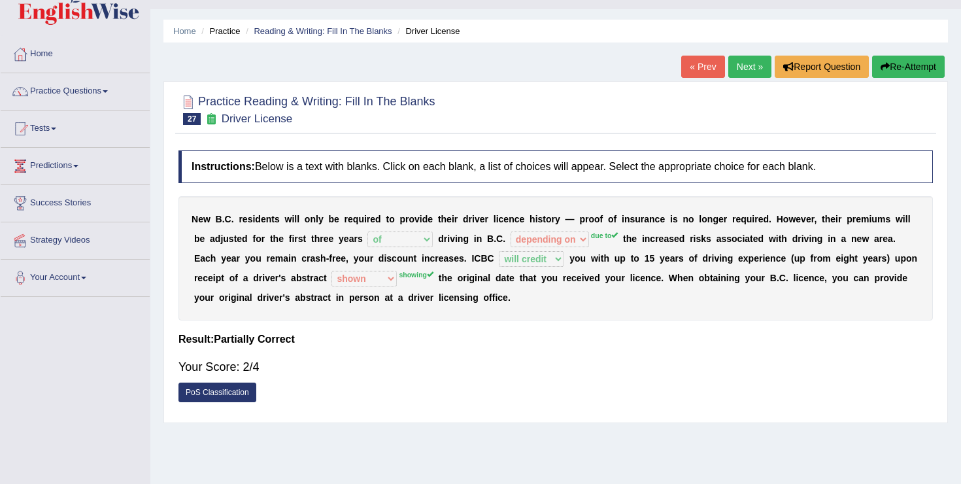
click at [604, 239] on sup "due to" at bounding box center [604, 235] width 27 height 8
click at [540, 268] on div "N e w B . C . r e s i d e n t s w i l l o n l y b e r e q u i r e d t o p r o v…" at bounding box center [555, 258] width 754 height 124
click at [402, 285] on div "N e w B . C . r e s i d e n t s w i l l o n l y b e r e q u i r e d t o p r o v…" at bounding box center [555, 258] width 754 height 124
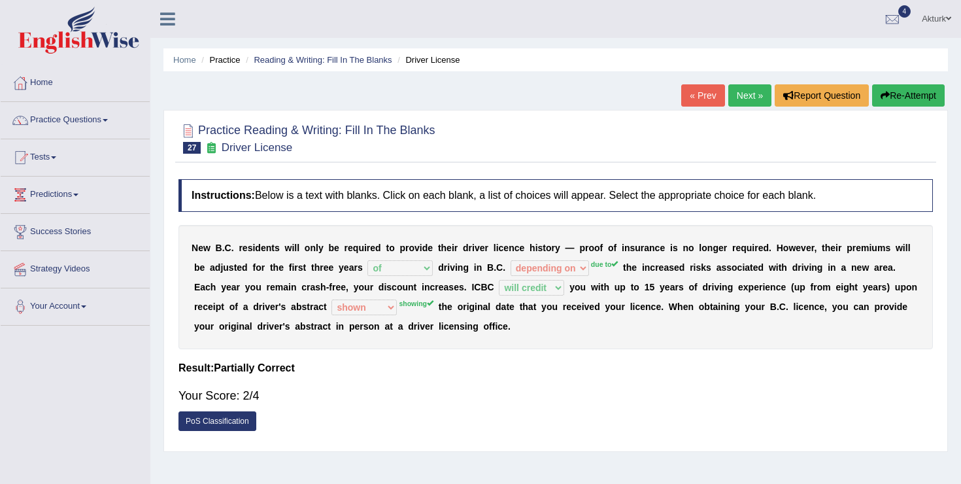
click at [746, 93] on link "Next »" at bounding box center [749, 95] width 43 height 22
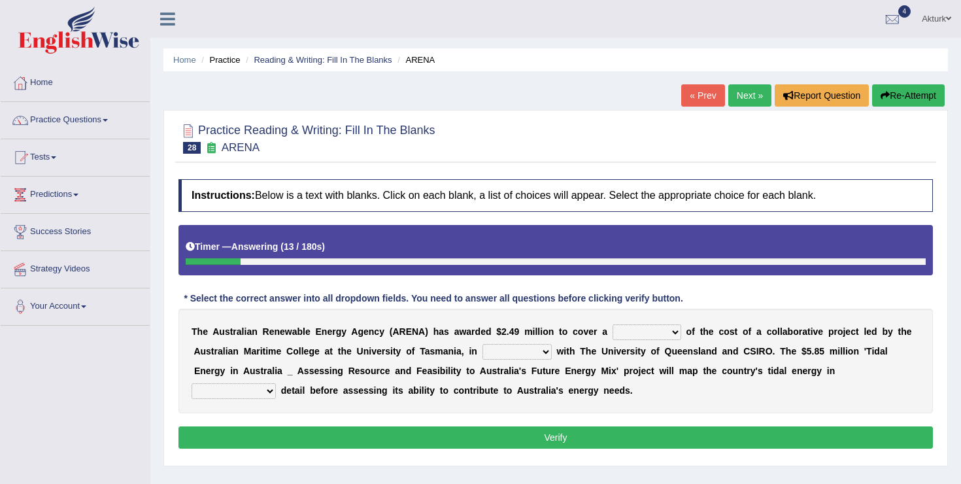
click at [651, 335] on select "wholesome total portion worth" at bounding box center [646, 332] width 69 height 16
select select "portion"
click at [612, 324] on select "wholesome total portion worth" at bounding box center [646, 332] width 69 height 16
click at [521, 353] on select "disguise contrast partnership revenge" at bounding box center [516, 352] width 69 height 16
select select "partnership"
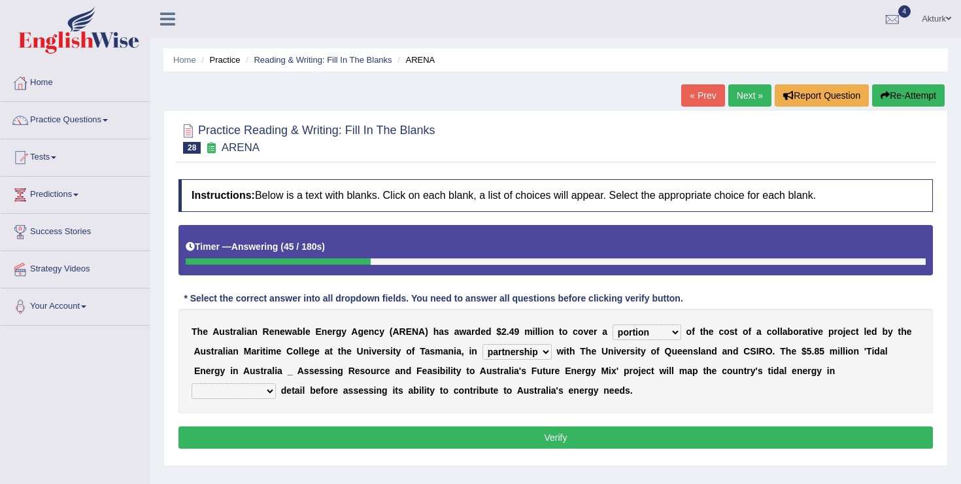
click at [482, 344] on select "disguise contrast partnership revenge" at bounding box center [516, 352] width 69 height 16
click at [254, 391] on select "unexpected unforgiven universal unprecedented" at bounding box center [233, 391] width 84 height 16
select select "unexpected"
click at [191, 383] on select "unexpected unforgiven universal unprecedented" at bounding box center [233, 391] width 84 height 16
click at [393, 432] on button "Verify" at bounding box center [555, 437] width 754 height 22
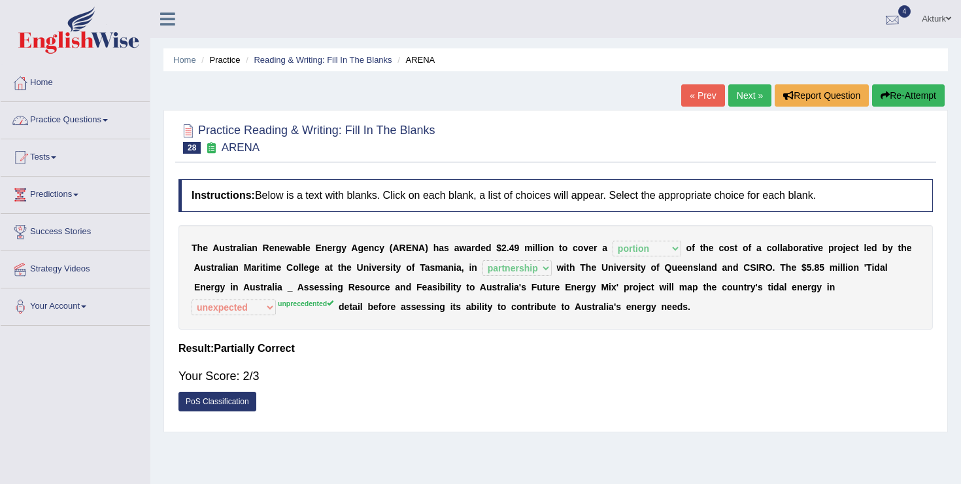
click at [891, 8] on link "4" at bounding box center [891, 17] width 39 height 34
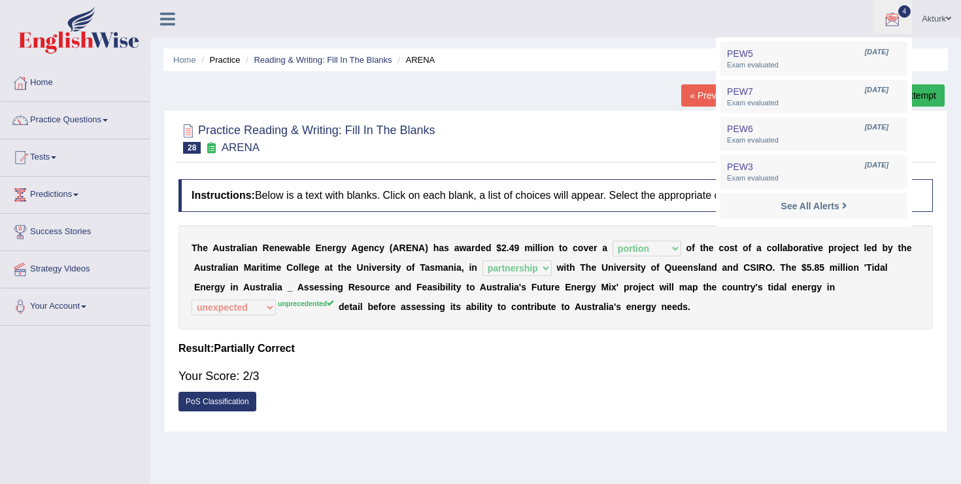
click at [834, 195] on li "See All Alerts" at bounding box center [813, 206] width 187 height 27
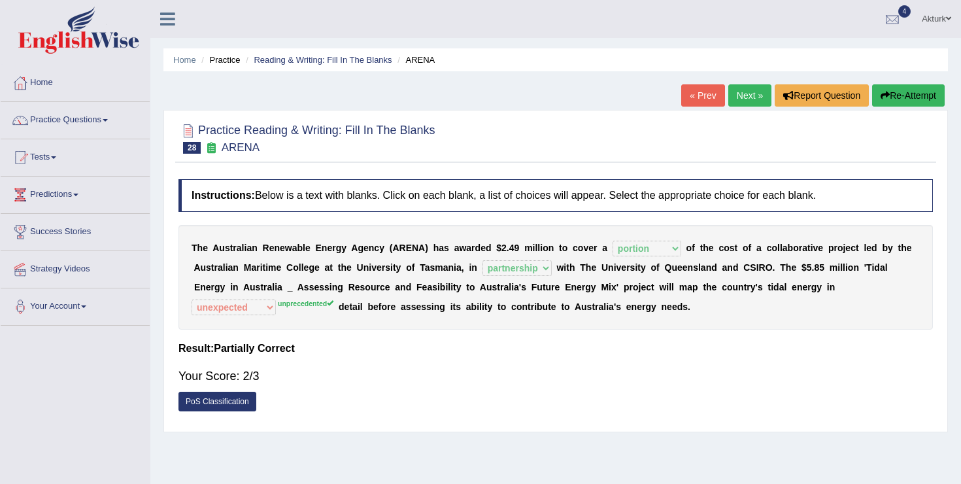
click at [895, 21] on div at bounding box center [892, 20] width 20 height 20
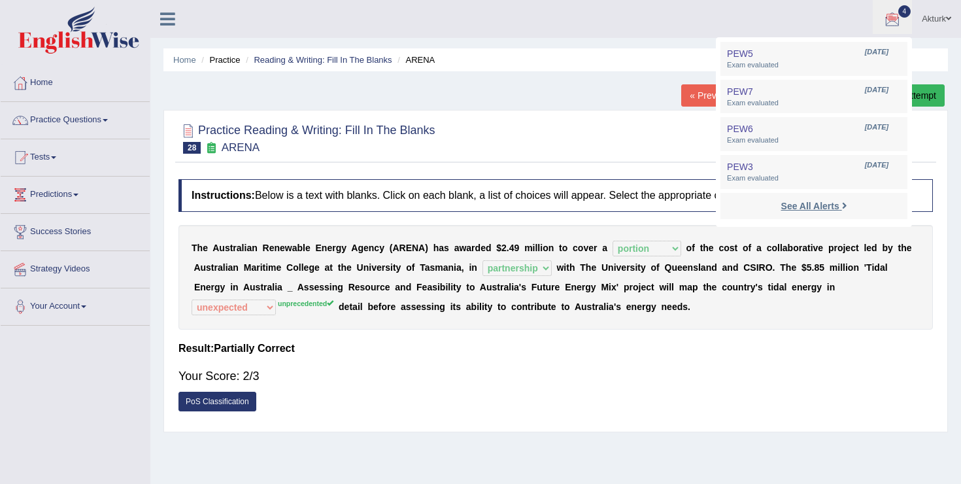
click at [816, 206] on strong "See All Alerts" at bounding box center [810, 206] width 58 height 10
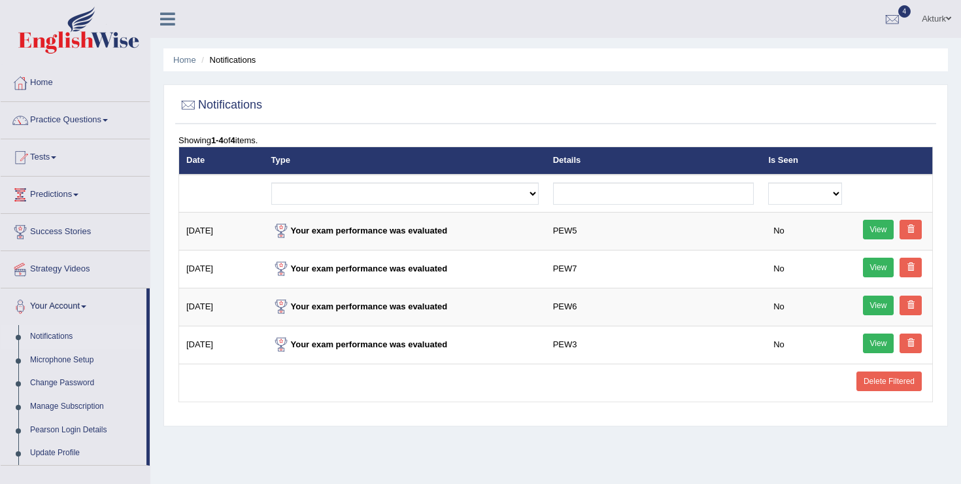
click at [891, 382] on link "Delete Filtered" at bounding box center [888, 381] width 65 height 20
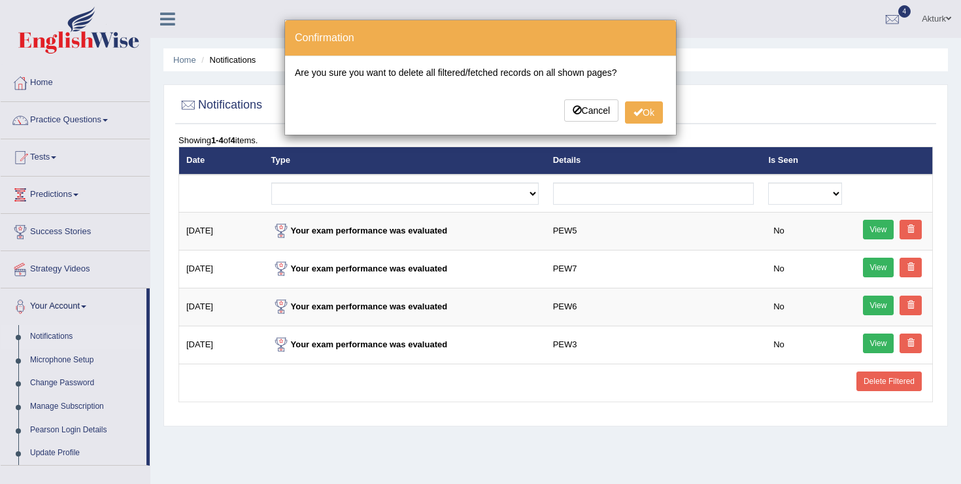
click at [657, 99] on div "Cancel Ok" at bounding box center [480, 111] width 371 height 25
click at [642, 107] on button "Ok" at bounding box center [644, 112] width 38 height 22
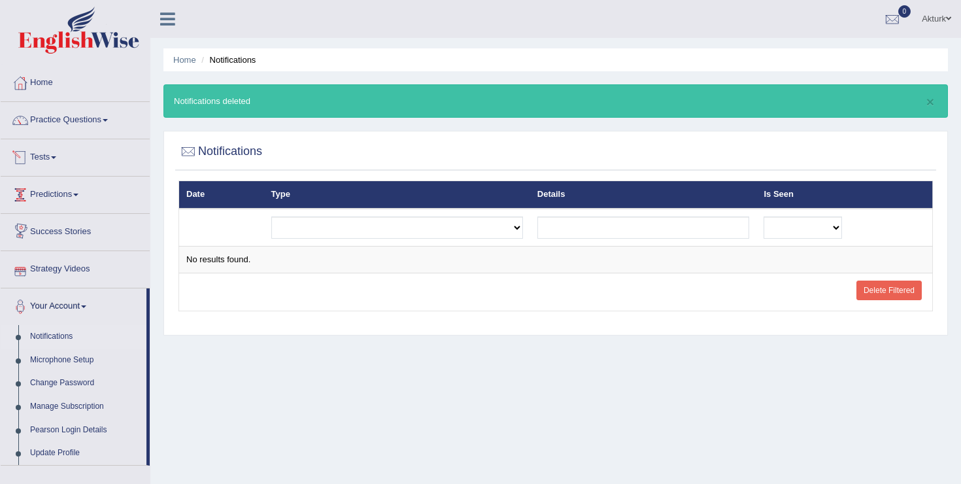
click at [53, 158] on link "Tests" at bounding box center [75, 155] width 149 height 33
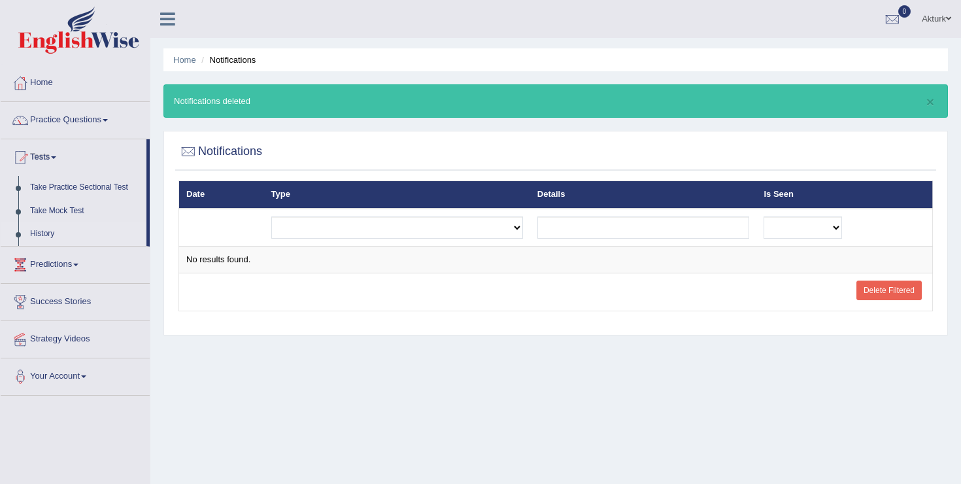
click at [46, 232] on link "History" at bounding box center [85, 234] width 122 height 24
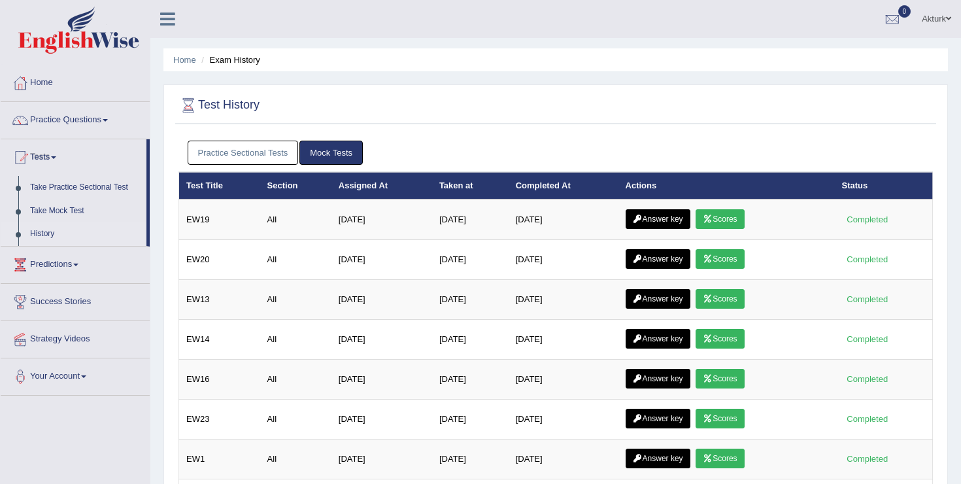
click at [250, 148] on link "Practice Sectional Tests" at bounding box center [243, 152] width 111 height 24
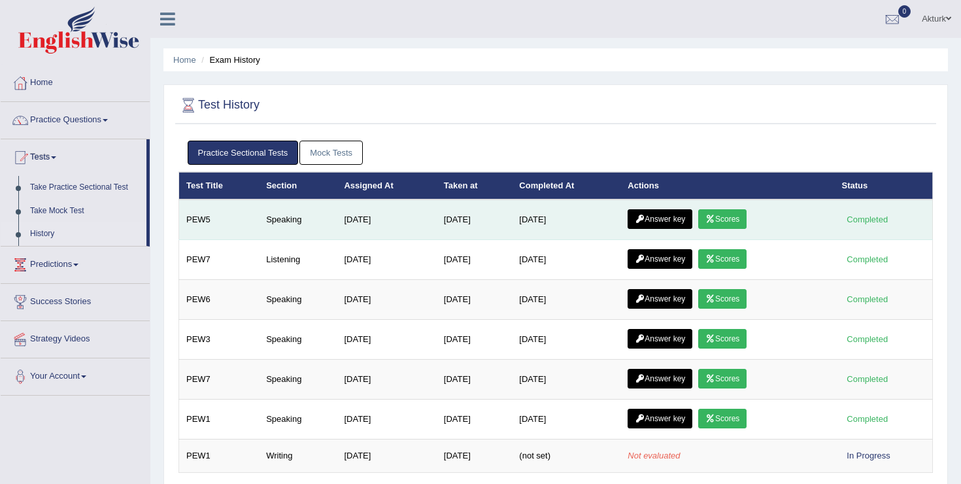
click at [728, 225] on link "Scores" at bounding box center [722, 219] width 48 height 20
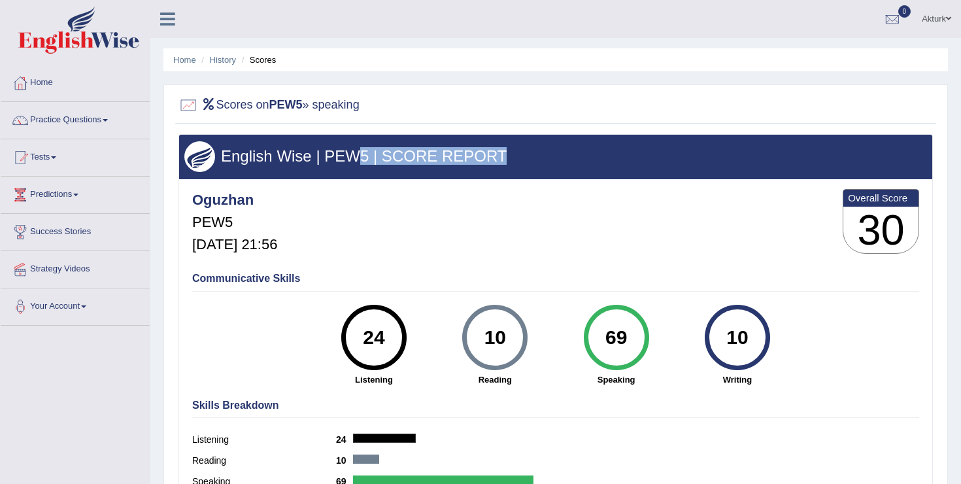
drag, startPoint x: 364, startPoint y: 162, endPoint x: 559, endPoint y: 158, distance: 194.8
click at [559, 158] on h3 "English Wise | PEW5 | SCORE REPORT" at bounding box center [555, 156] width 742 height 17
drag, startPoint x: 559, startPoint y: 158, endPoint x: 211, endPoint y: 148, distance: 347.8
click at [211, 148] on div "English Wise | PEW5 | SCORE REPORT" at bounding box center [555, 157] width 753 height 44
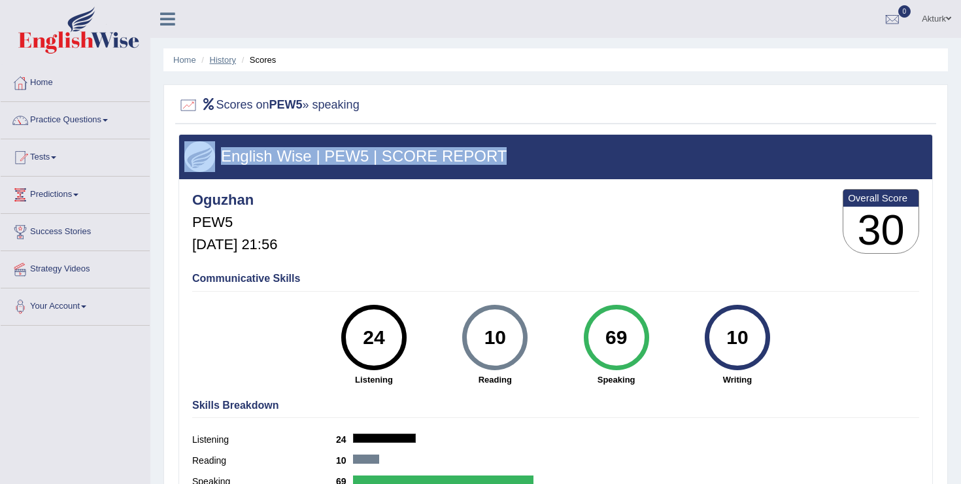
click at [223, 58] on link "History" at bounding box center [223, 60] width 26 height 10
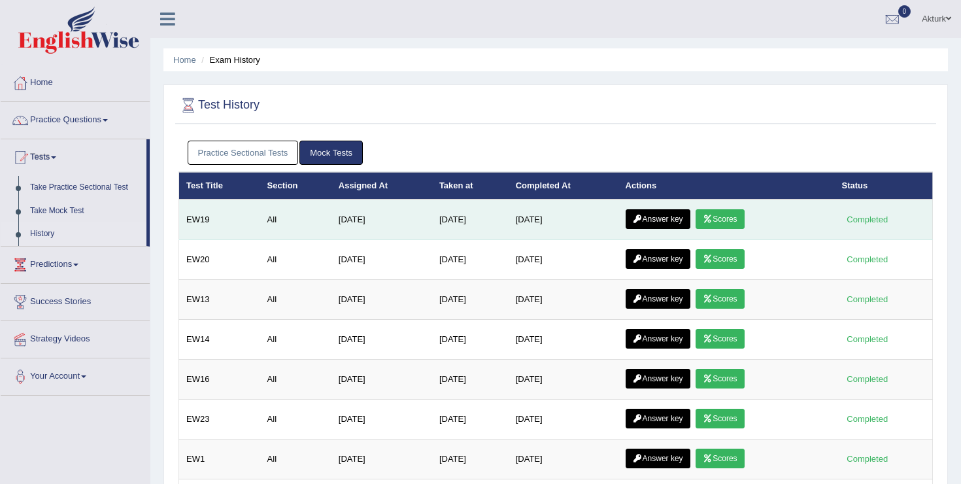
click at [659, 216] on link "Answer key" at bounding box center [657, 219] width 65 height 20
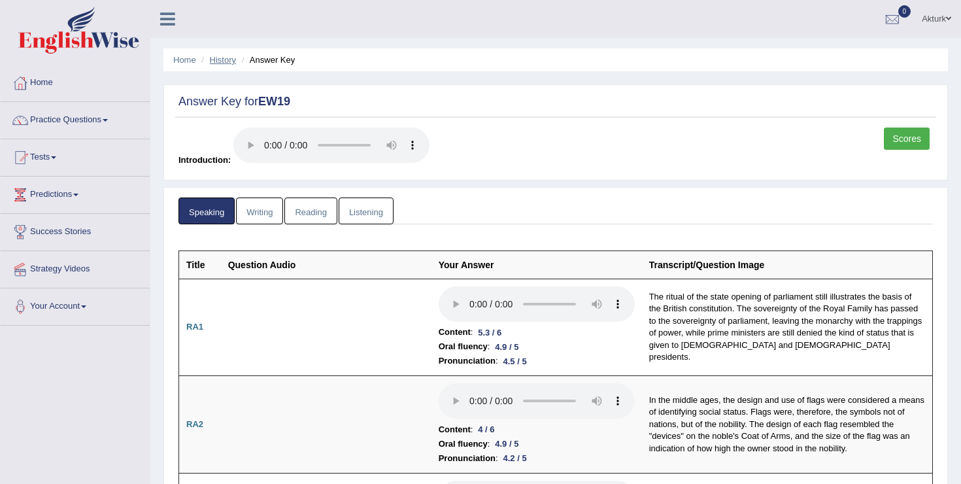
click at [225, 59] on link "History" at bounding box center [223, 60] width 26 height 10
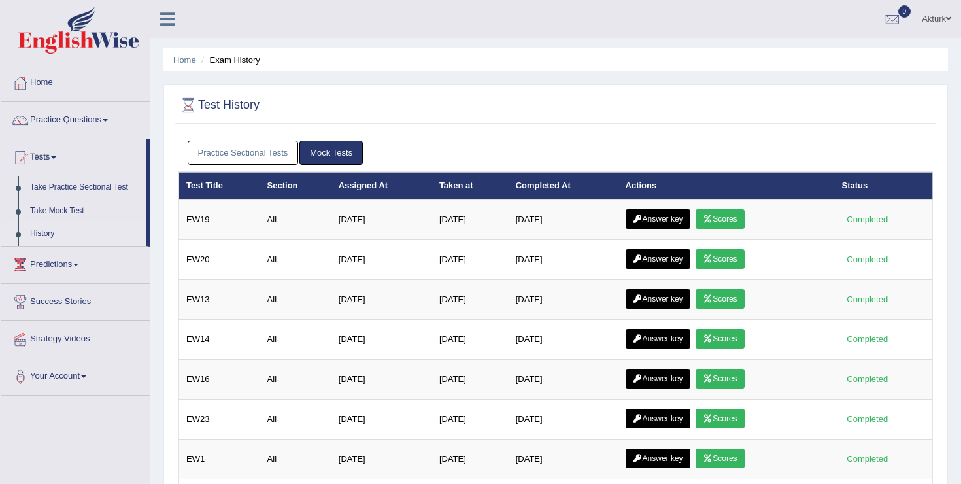
click at [246, 167] on div "Practice Sectional Tests Mock Tests" at bounding box center [555, 153] width 754 height 38
click at [246, 150] on link "Practice Sectional Tests" at bounding box center [243, 152] width 111 height 24
